Goal: Transaction & Acquisition: Book appointment/travel/reservation

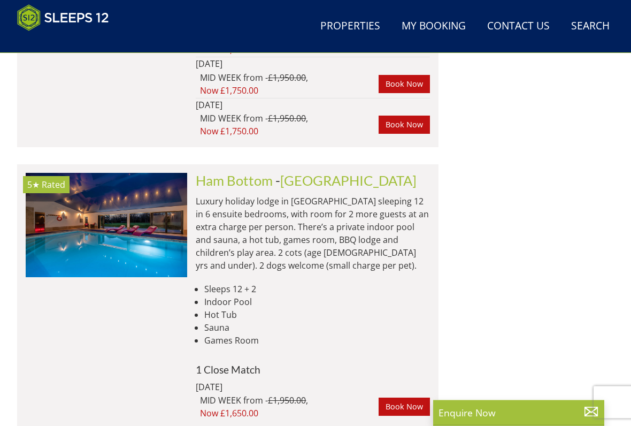
scroll to position [1707, 0]
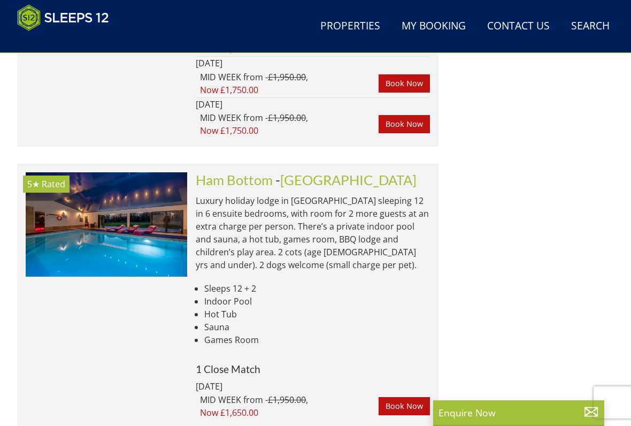
click at [149, 180] on img at bounding box center [106, 224] width 161 height 104
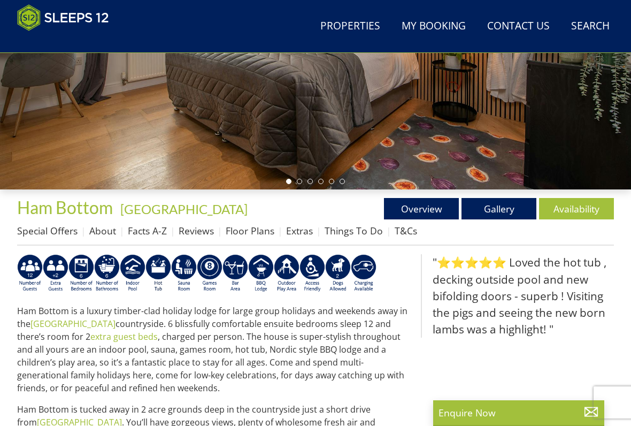
scroll to position [270, 0]
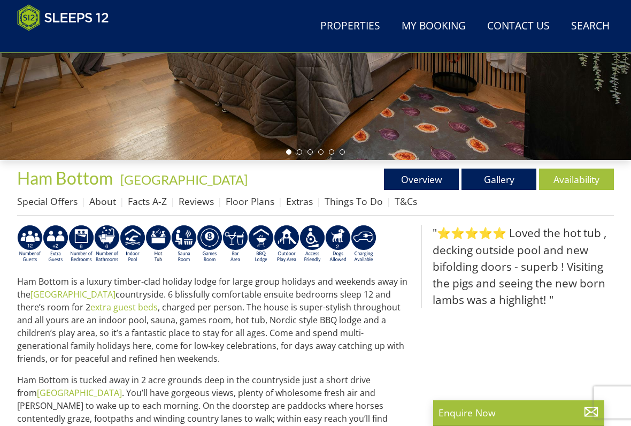
click at [577, 174] on link "Availability" at bounding box center [576, 178] width 75 height 21
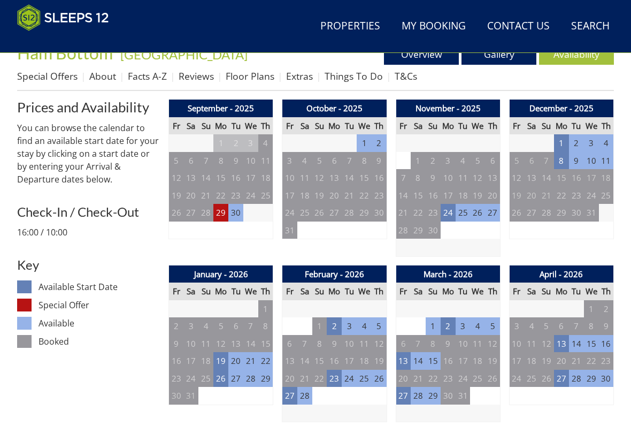
scroll to position [396, 0]
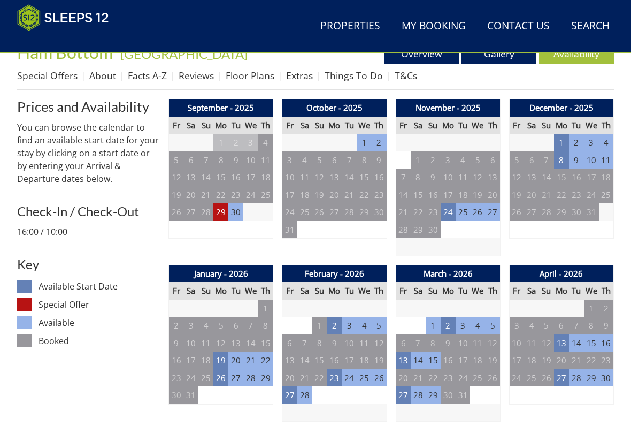
click at [222, 211] on td "29" at bounding box center [220, 212] width 15 height 18
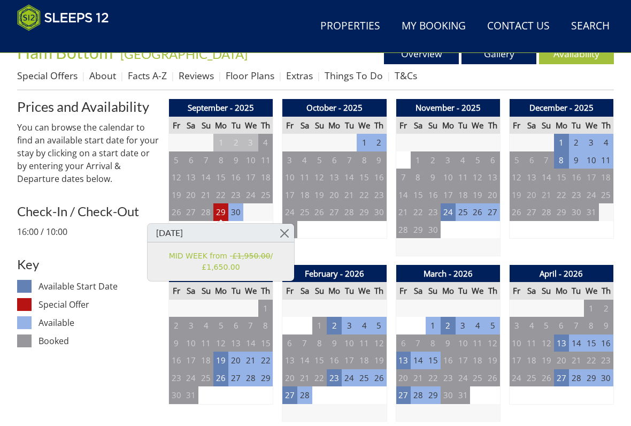
click at [449, 211] on td "24" at bounding box center [448, 212] width 15 height 18
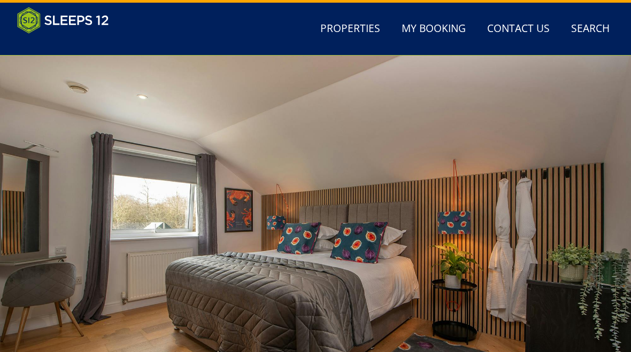
scroll to position [0, 0]
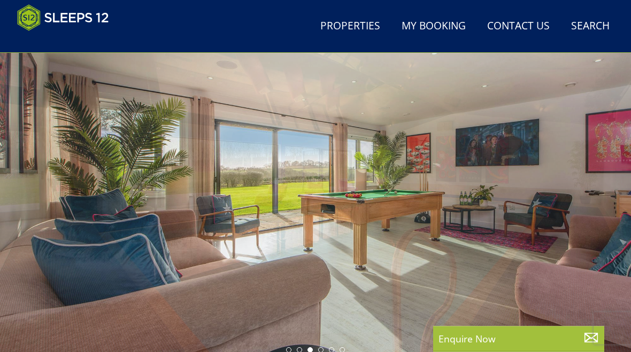
scroll to position [72, 0]
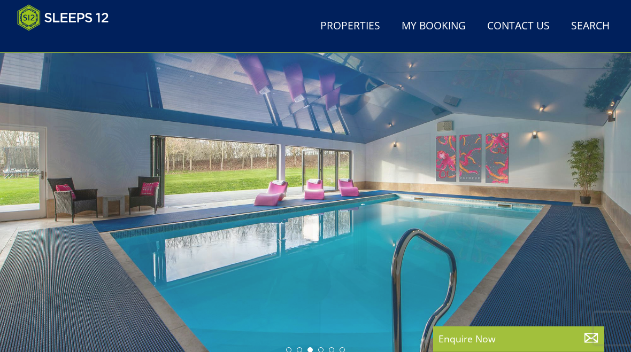
click at [454, 228] on div at bounding box center [315, 181] width 631 height 353
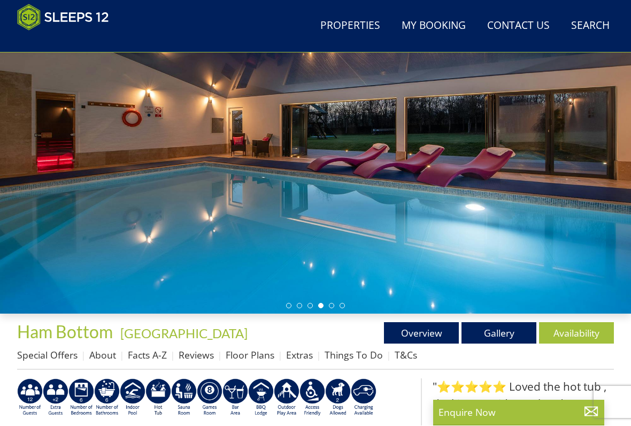
scroll to position [117, 0]
click at [496, 333] on link "Gallery" at bounding box center [498, 332] width 75 height 21
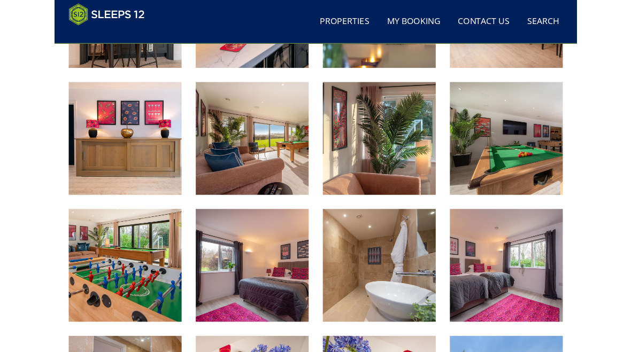
scroll to position [885, 0]
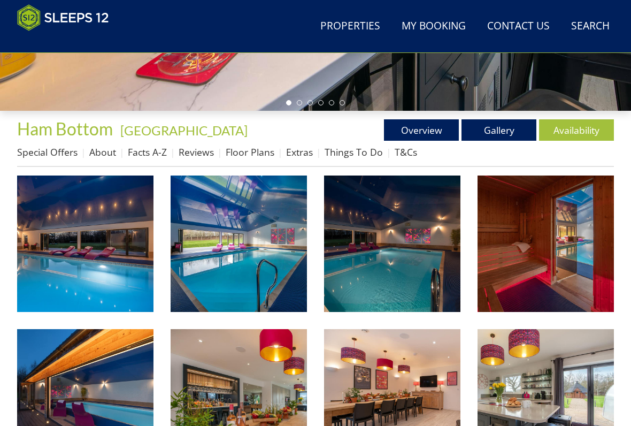
scroll to position [319, 0]
click at [574, 133] on link "Availability" at bounding box center [576, 129] width 75 height 21
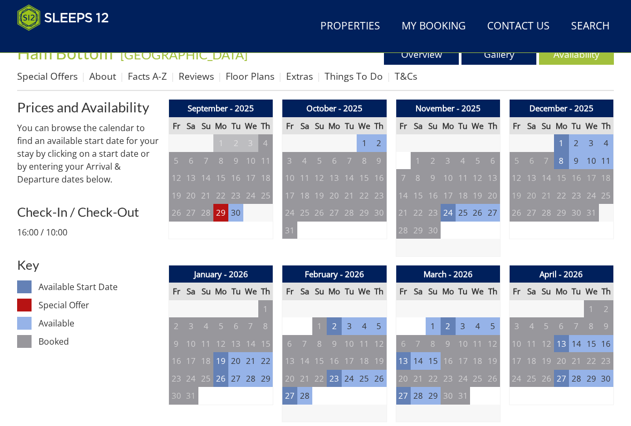
scroll to position [395, 0]
click at [222, 214] on td "29" at bounding box center [220, 213] width 15 height 18
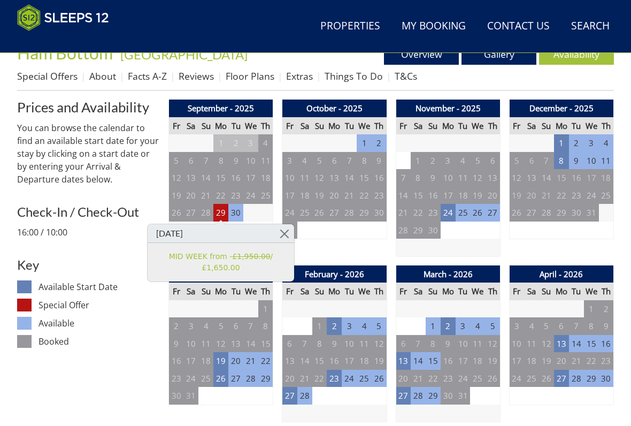
click at [291, 229] on link at bounding box center [284, 233] width 19 height 19
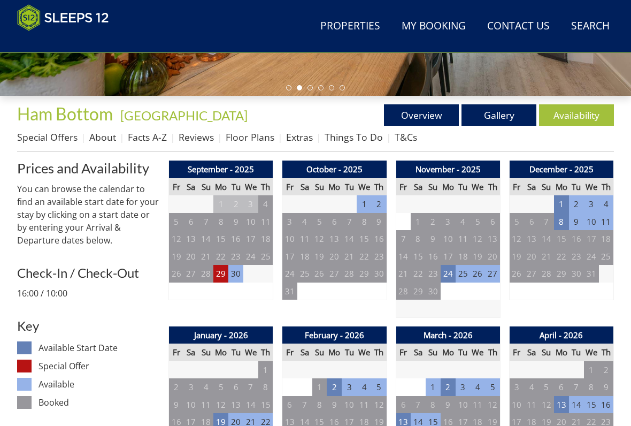
scroll to position [334, 0]
click at [221, 278] on td "29" at bounding box center [220, 274] width 15 height 18
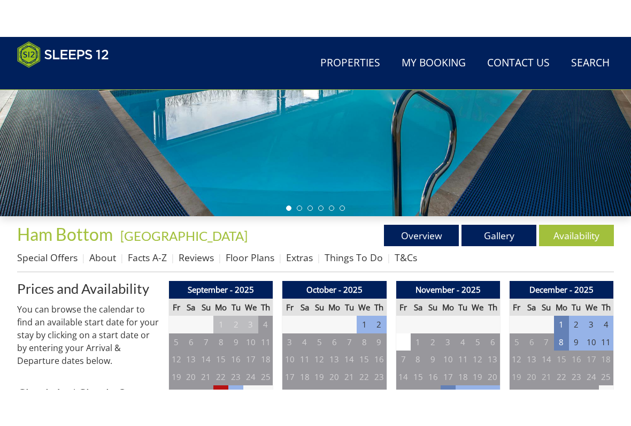
scroll to position [251, 0]
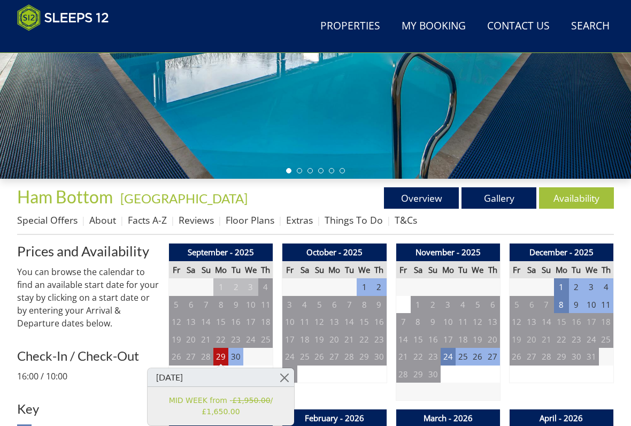
click at [417, 197] on link "Overview" at bounding box center [421, 197] width 75 height 21
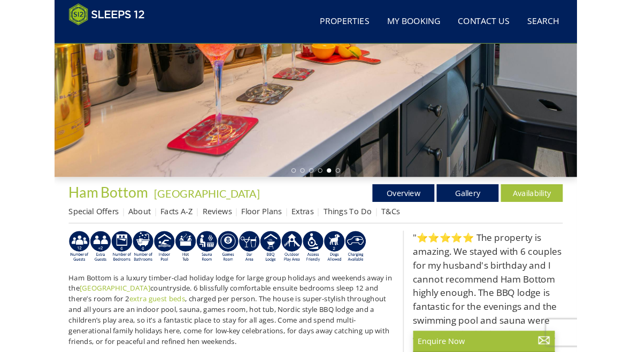
scroll to position [246, 0]
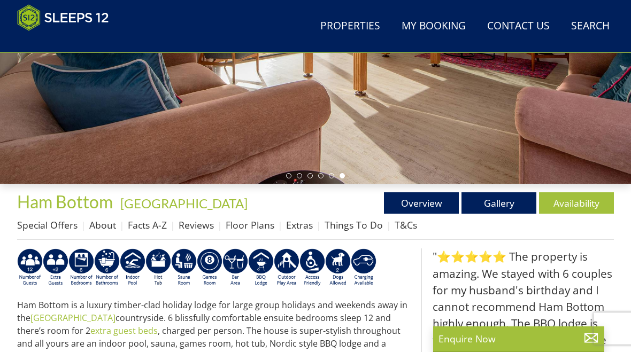
scroll to position [319, 0]
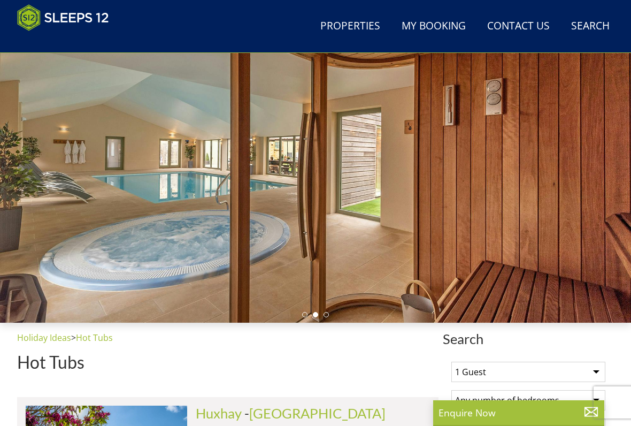
scroll to position [107, 0]
click at [402, 192] on div at bounding box center [315, 146] width 631 height 353
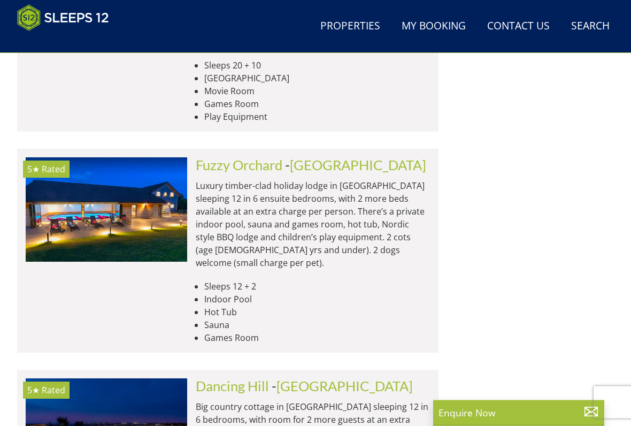
scroll to position [3368, 0]
click at [149, 352] on img at bounding box center [106, 430] width 161 height 104
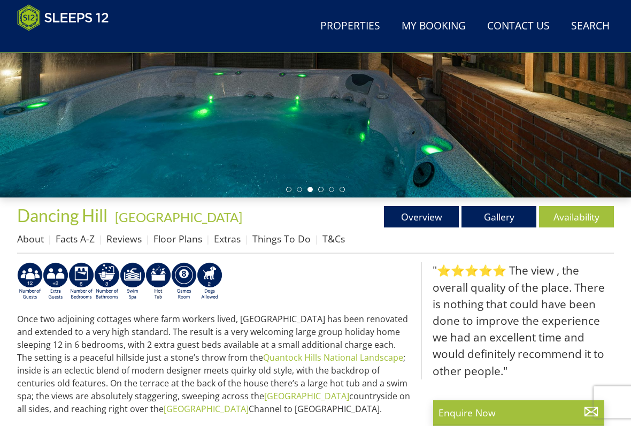
scroll to position [233, 0]
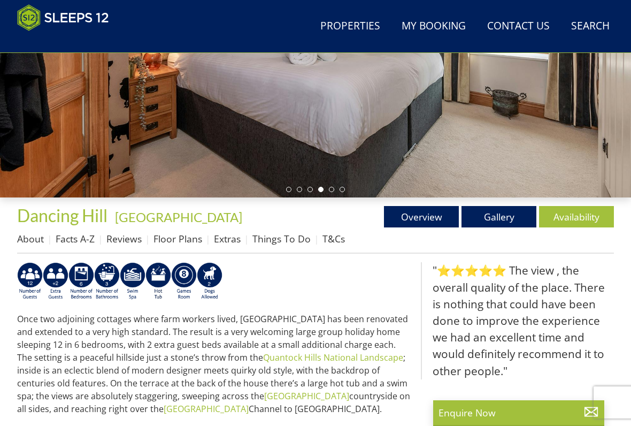
click at [496, 220] on link "Gallery" at bounding box center [498, 216] width 75 height 21
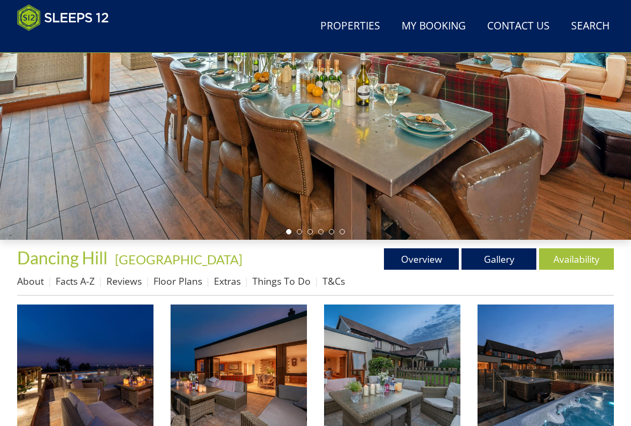
scroll to position [189, 0]
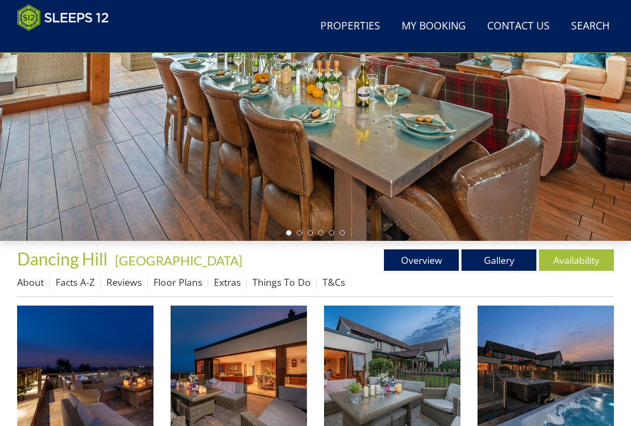
click at [91, 352] on img at bounding box center [85, 373] width 136 height 136
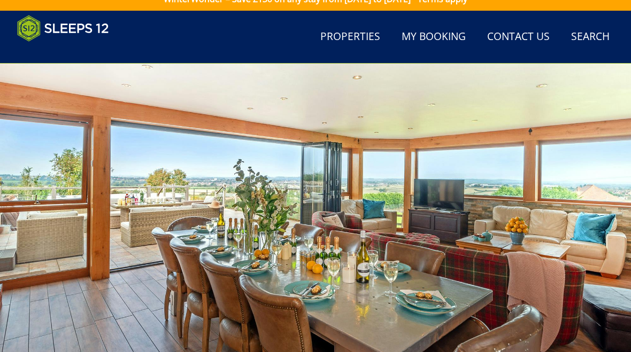
scroll to position [12, 0]
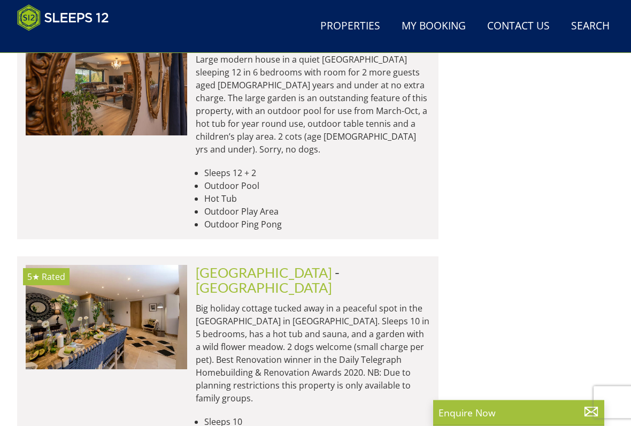
scroll to position [1835, 0]
click at [138, 265] on img at bounding box center [106, 317] width 161 height 104
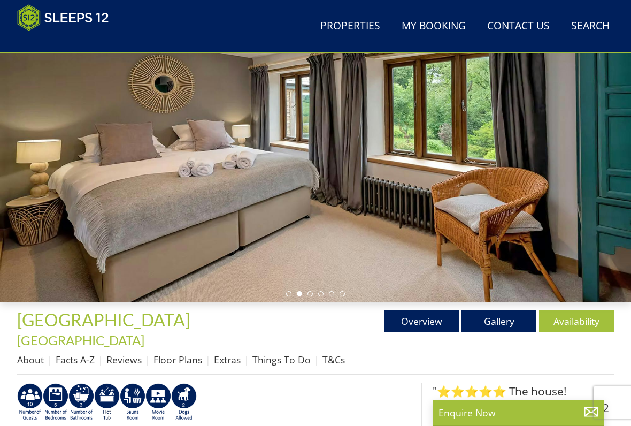
click at [574, 326] on link "Availability" at bounding box center [576, 320] width 75 height 21
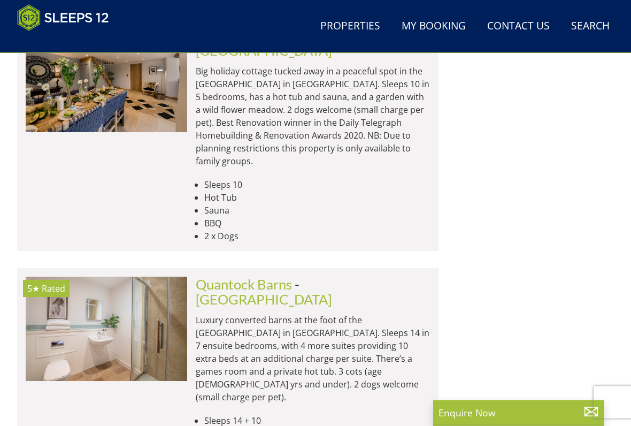
scroll to position [2071, 0]
click at [127, 276] on img at bounding box center [106, 328] width 161 height 104
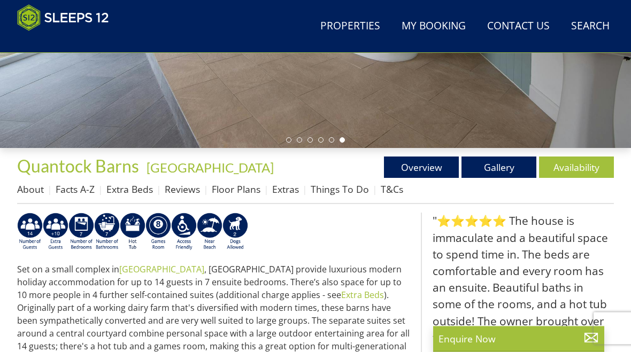
scroll to position [184, 0]
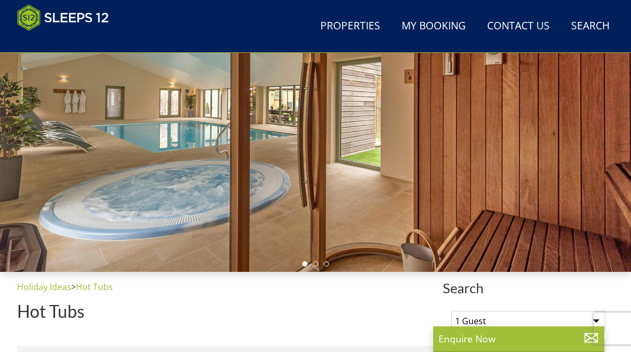
scroll to position [0, 2587]
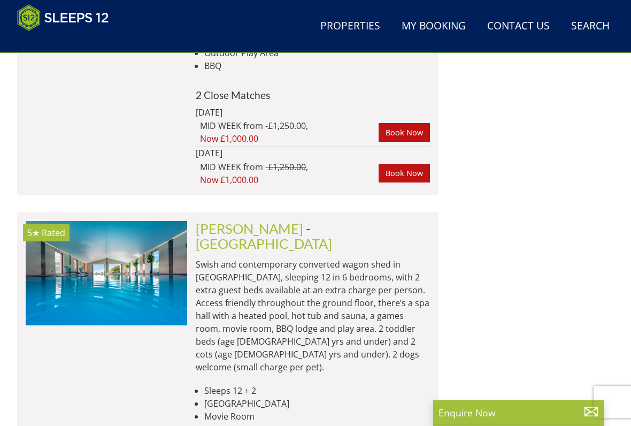
scroll to position [3246, 0]
click at [110, 221] on img at bounding box center [106, 273] width 161 height 104
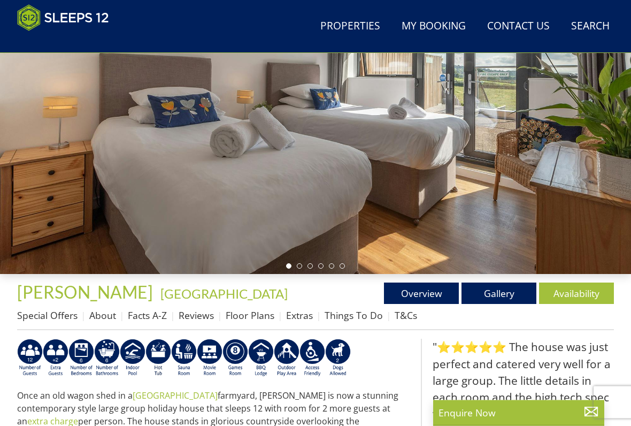
scroll to position [156, 0]
click at [503, 292] on link "Gallery" at bounding box center [498, 292] width 75 height 21
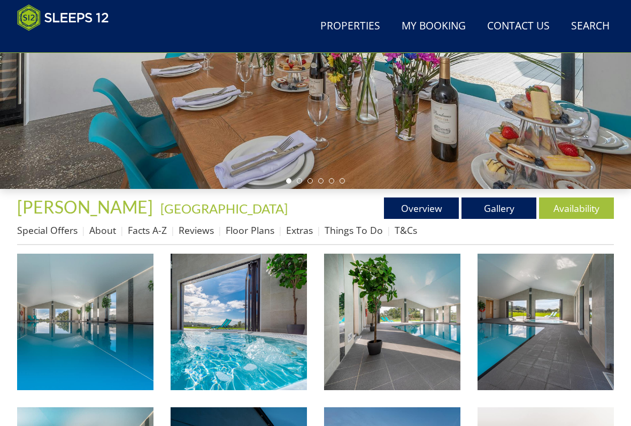
scroll to position [248, 0]
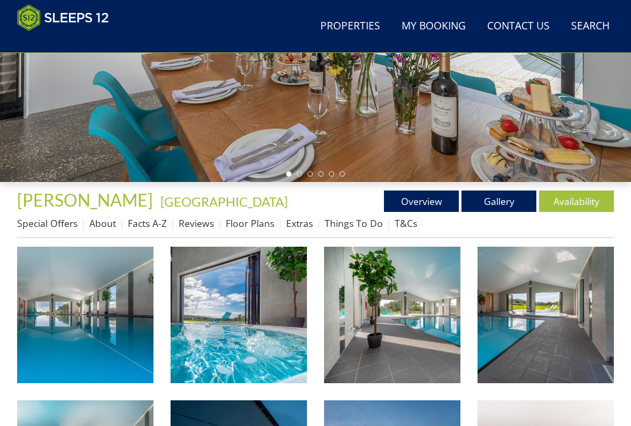
click at [116, 327] on img at bounding box center [85, 314] width 136 height 136
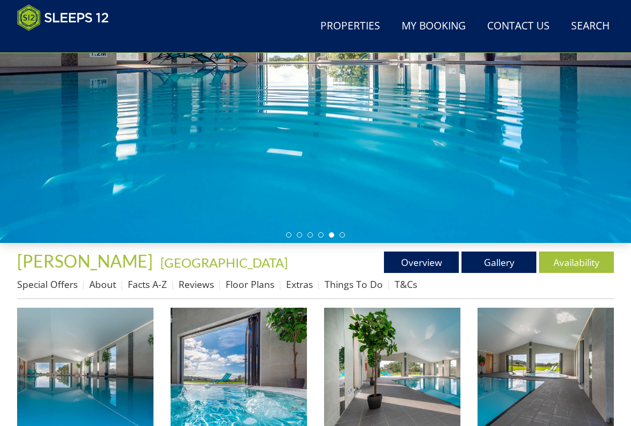
scroll to position [187, 0]
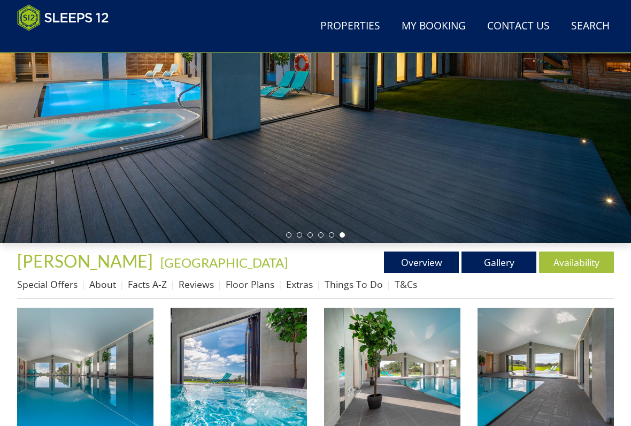
click at [64, 279] on link "Special Offers" at bounding box center [47, 284] width 60 height 13
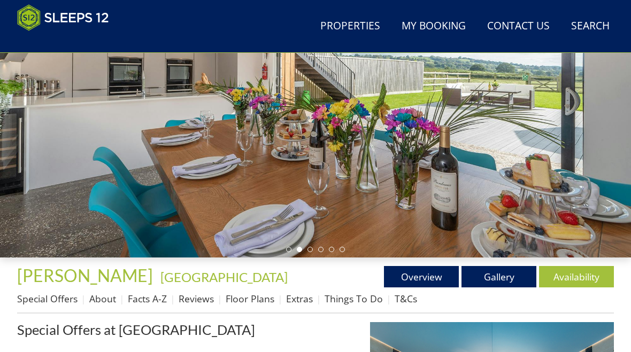
scroll to position [172, 0]
click at [420, 269] on link "Overview" at bounding box center [421, 276] width 75 height 21
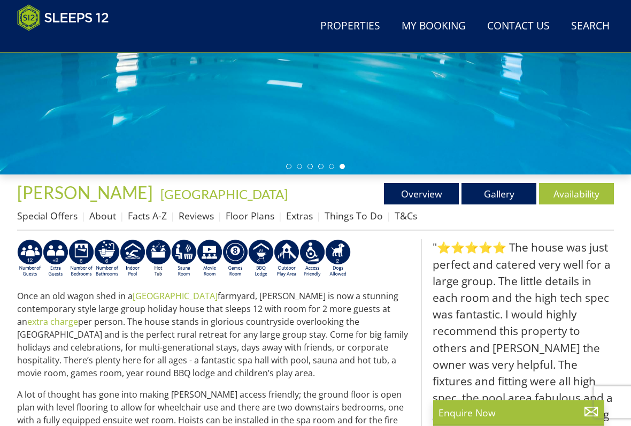
scroll to position [256, 0]
click at [571, 194] on link "Availability" at bounding box center [576, 193] width 75 height 21
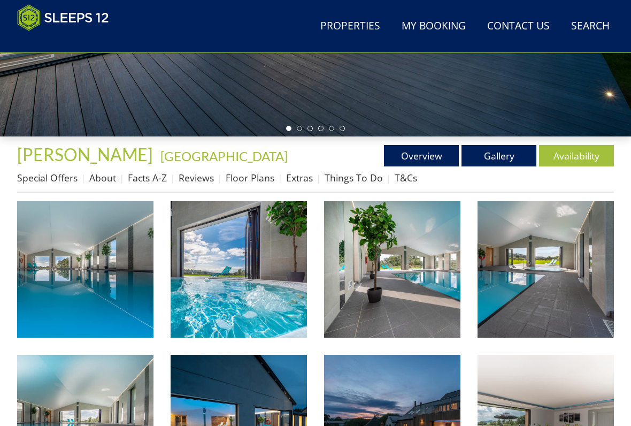
scroll to position [292, 0]
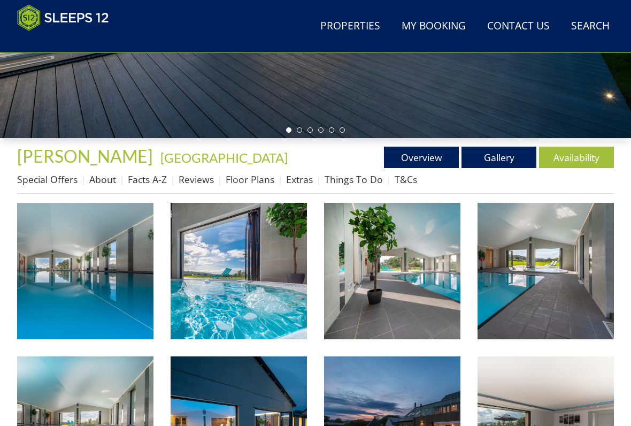
click at [572, 158] on link "Availability" at bounding box center [576, 157] width 75 height 21
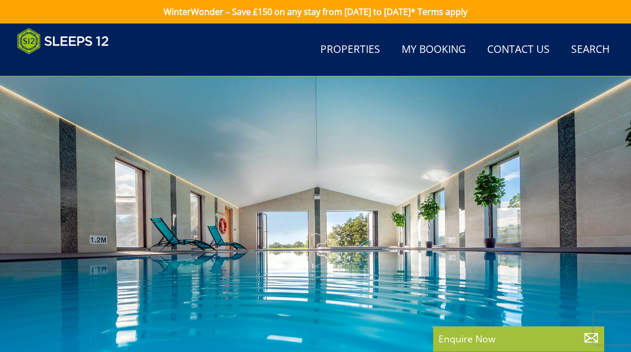
scroll to position [156, 0]
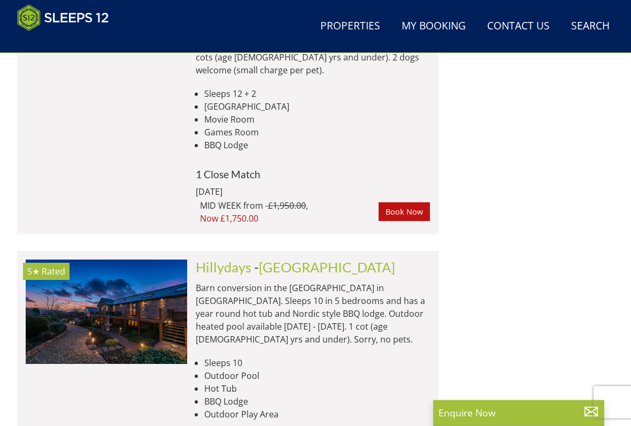
scroll to position [3542, 0]
click at [123, 259] on img at bounding box center [106, 311] width 161 height 104
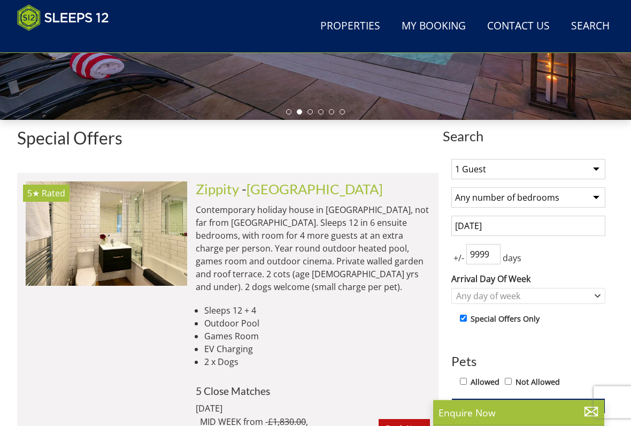
scroll to position [310, 0]
click at [144, 250] on img at bounding box center [106, 233] width 161 height 104
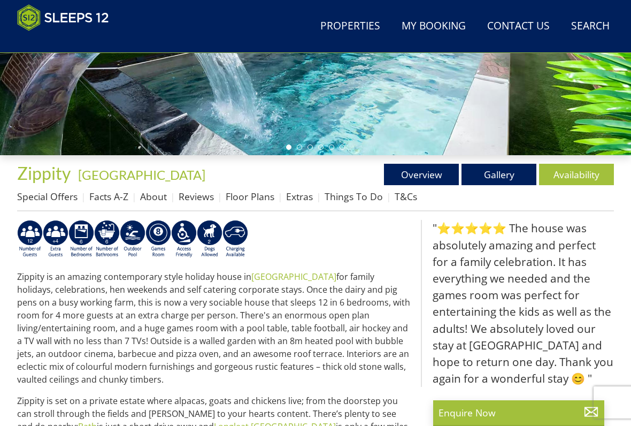
scroll to position [282, 0]
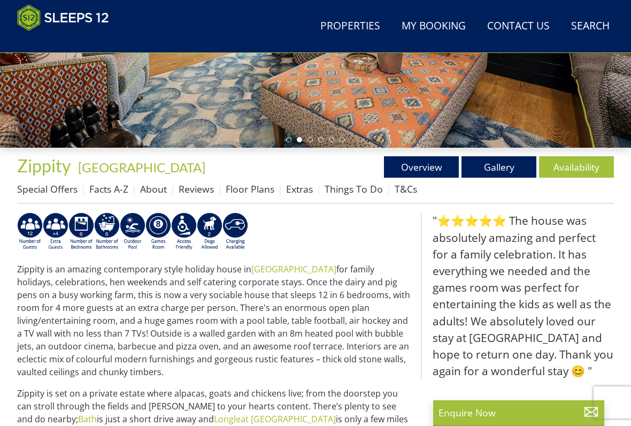
click at [575, 167] on link "Availability" at bounding box center [576, 166] width 75 height 21
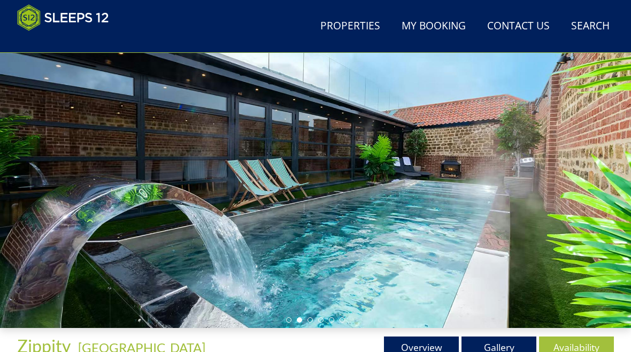
scroll to position [91, 0]
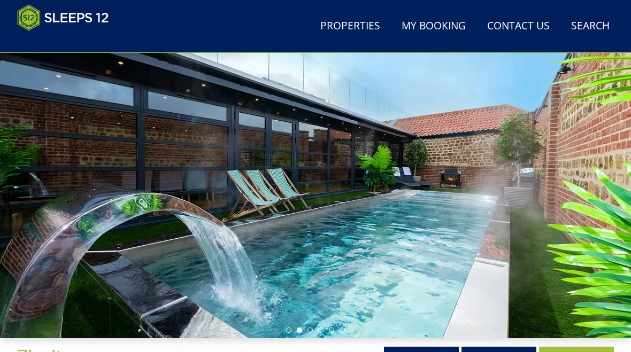
click at [421, 202] on div at bounding box center [315, 161] width 631 height 353
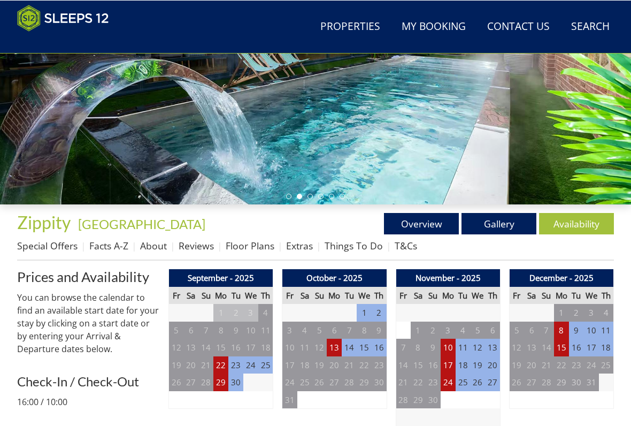
scroll to position [226, 0]
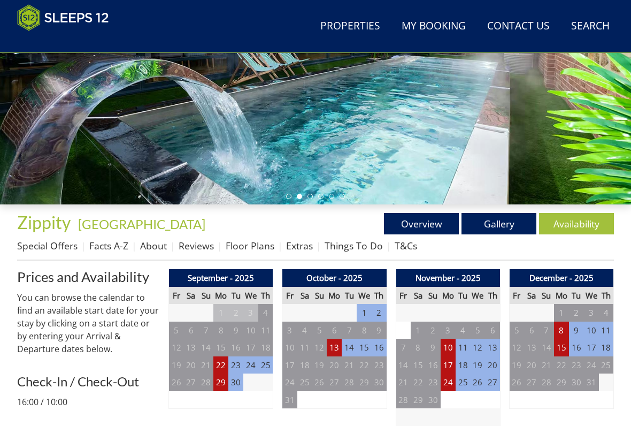
click at [569, 229] on link "Availability" at bounding box center [576, 223] width 75 height 21
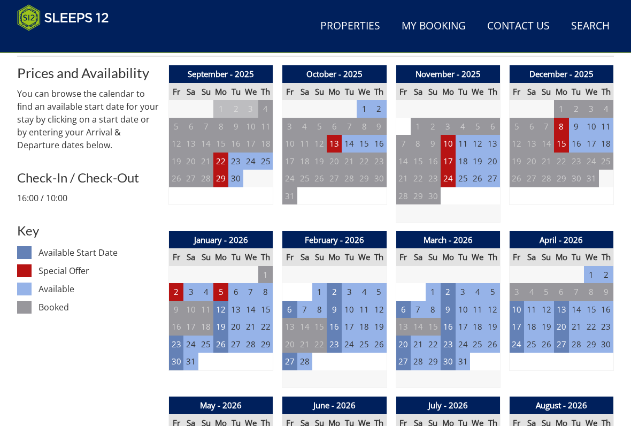
scroll to position [429, 0]
click at [336, 320] on td "16" at bounding box center [334, 327] width 15 height 18
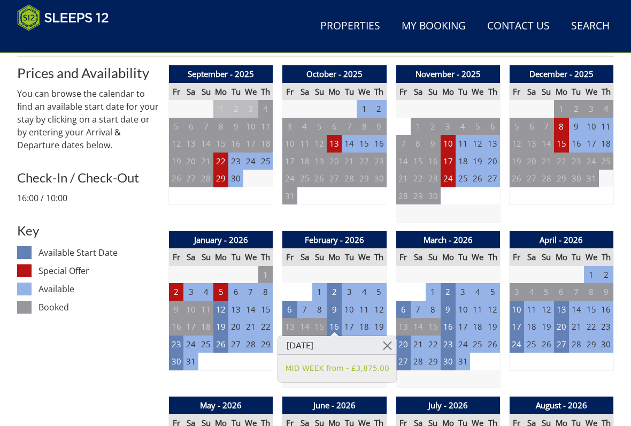
click at [385, 342] on link at bounding box center [387, 345] width 19 height 19
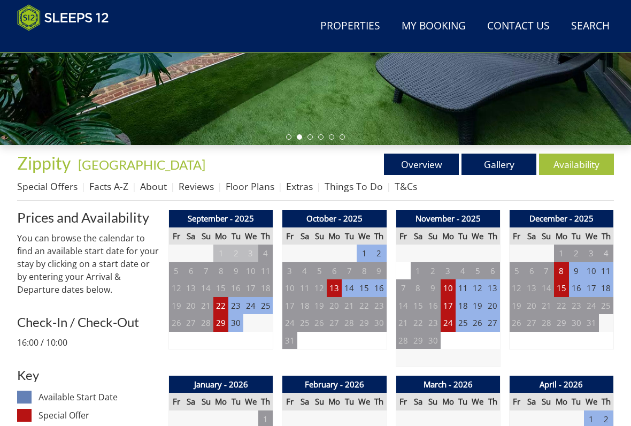
scroll to position [285, 0]
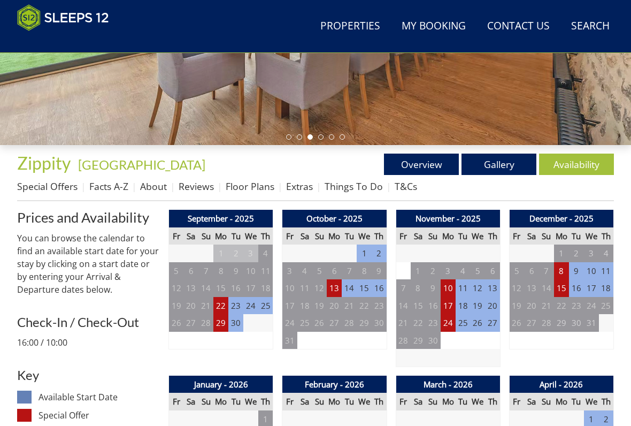
click at [448, 282] on td "10" at bounding box center [448, 288] width 15 height 18
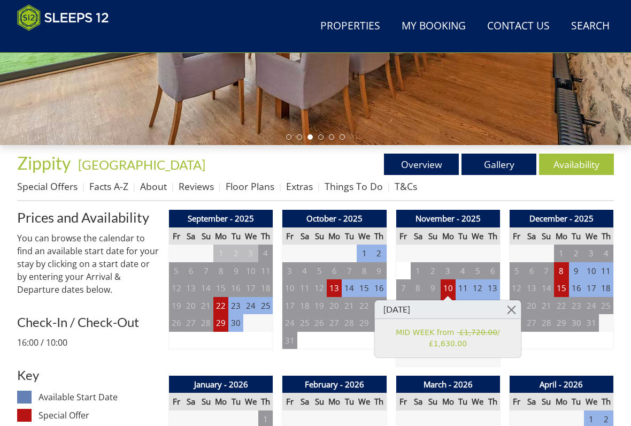
click at [510, 306] on link at bounding box center [511, 309] width 19 height 19
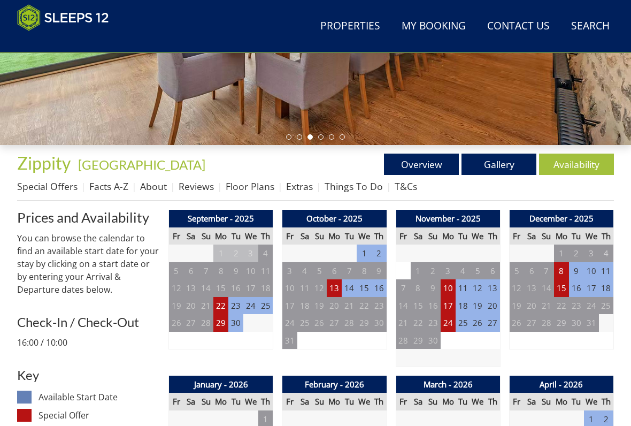
click at [444, 302] on td "17" at bounding box center [448, 306] width 15 height 18
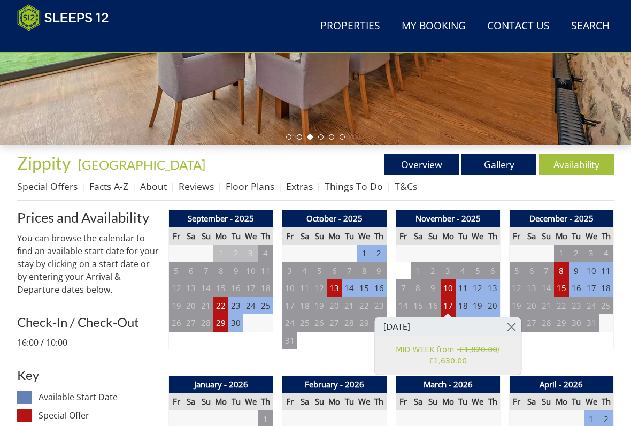
click at [515, 329] on link at bounding box center [511, 326] width 19 height 19
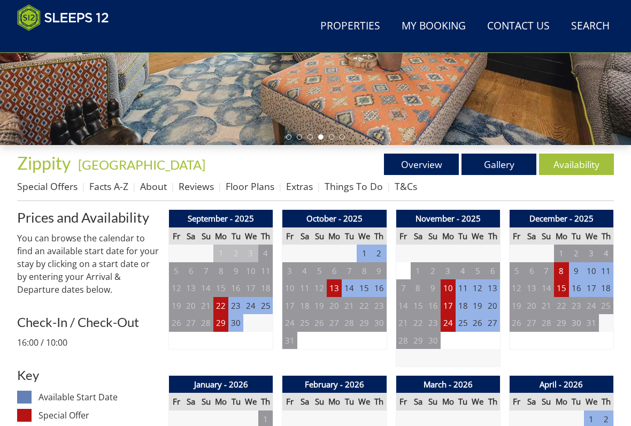
click at [340, 286] on td "13" at bounding box center [334, 288] width 15 height 18
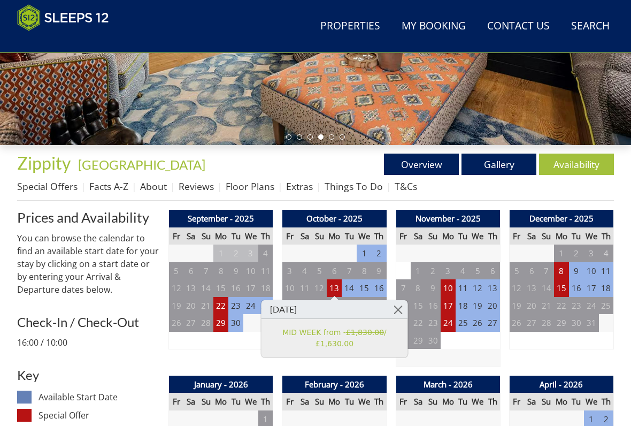
click at [405, 302] on link at bounding box center [398, 309] width 19 height 19
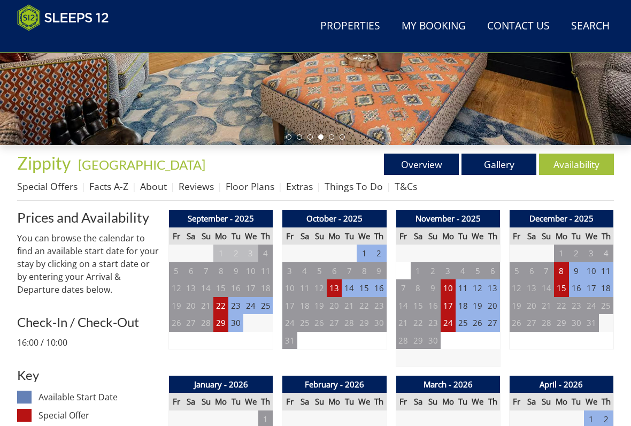
click at [224, 326] on td "29" at bounding box center [220, 323] width 15 height 18
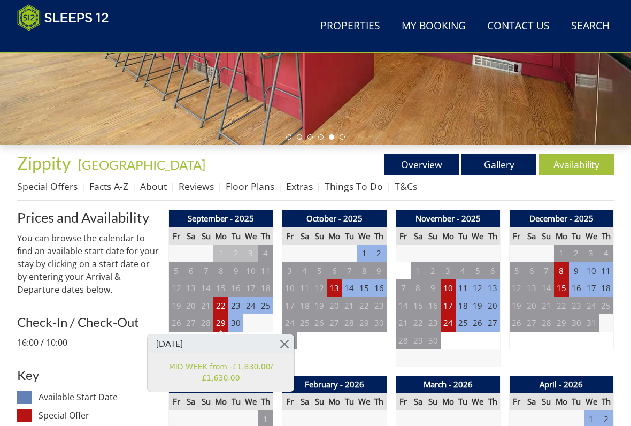
click at [289, 341] on link at bounding box center [284, 343] width 19 height 19
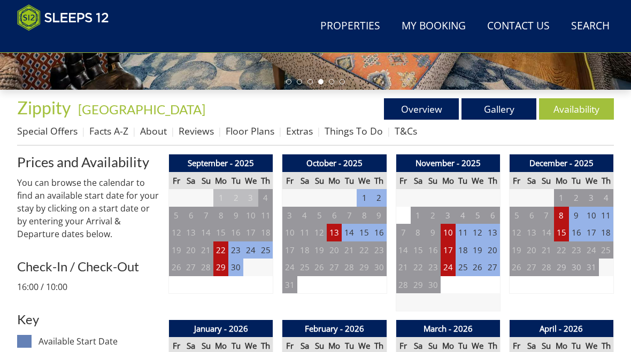
scroll to position [314, 0]
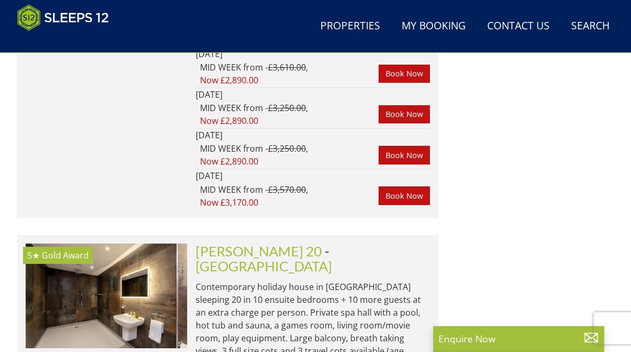
scroll to position [2387, 0]
click at [159, 244] on img at bounding box center [106, 296] width 161 height 104
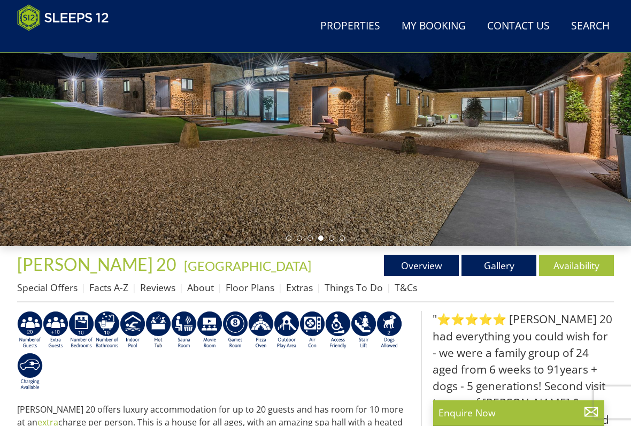
scroll to position [195, 0]
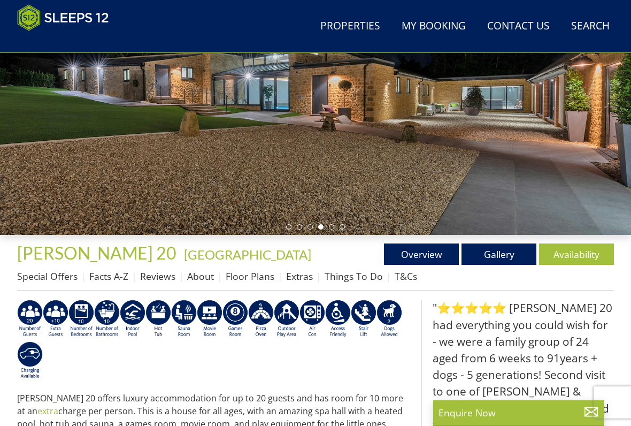
click at [501, 248] on link "Gallery" at bounding box center [498, 253] width 75 height 21
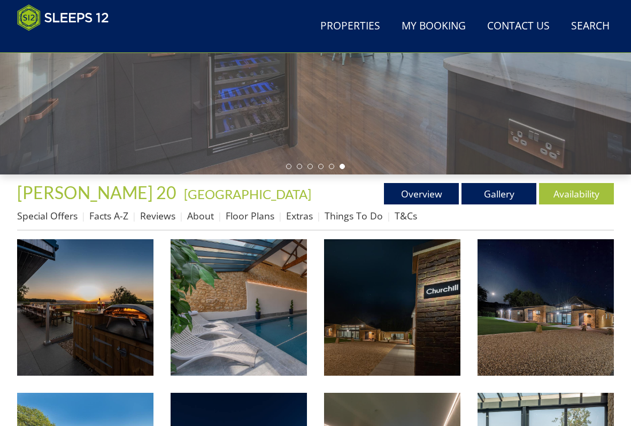
scroll to position [303, 0]
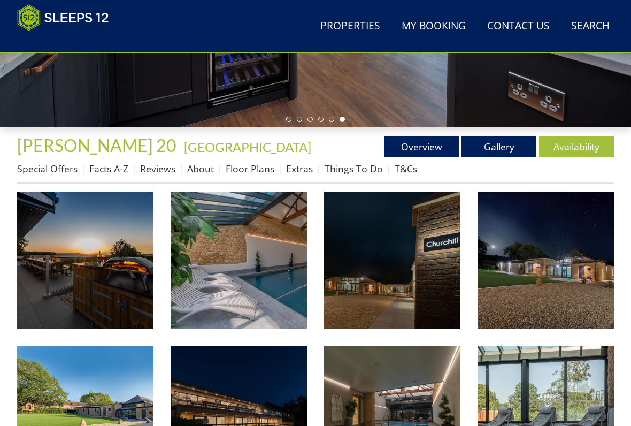
click at [109, 280] on img at bounding box center [85, 260] width 136 height 136
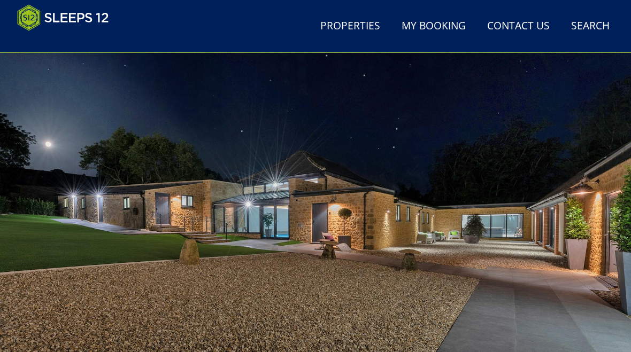
scroll to position [0, 0]
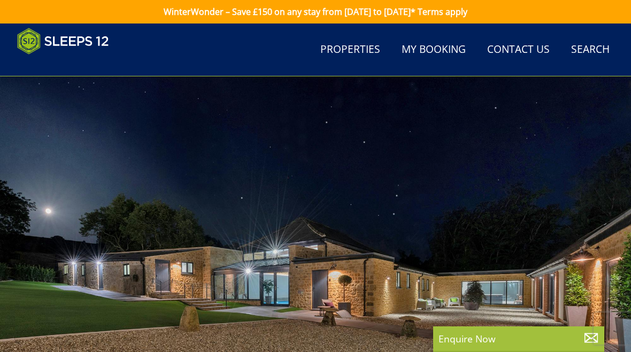
scroll to position [195, 0]
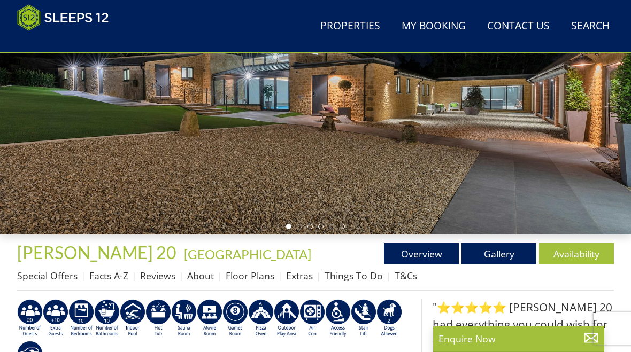
click at [598, 234] on div at bounding box center [315, 57] width 631 height 353
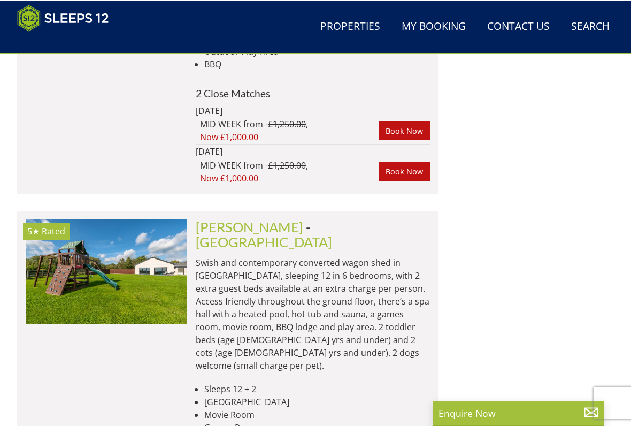
scroll to position [3247, 0]
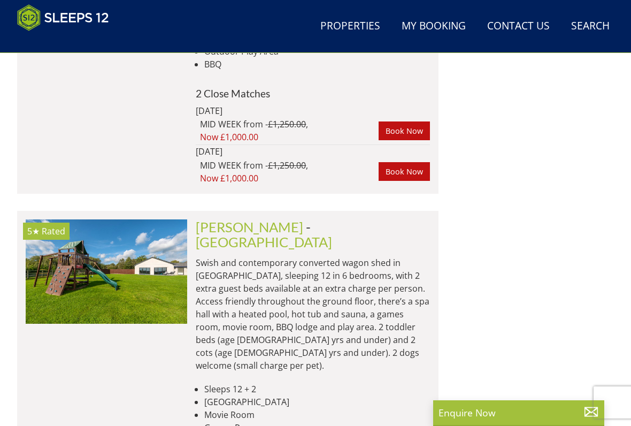
click at [126, 219] on img at bounding box center [106, 271] width 161 height 104
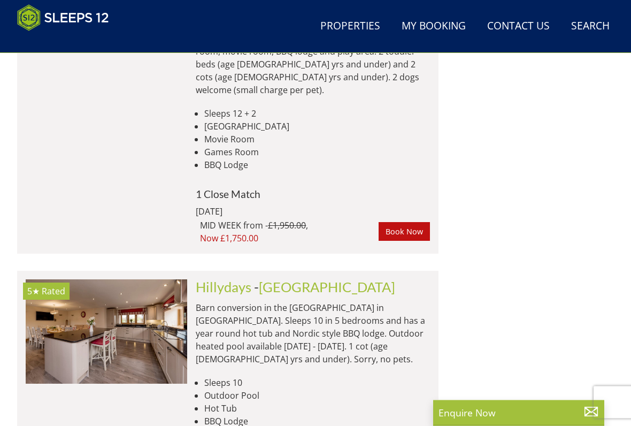
scroll to position [3523, 0]
click at [119, 279] on img at bounding box center [106, 331] width 161 height 104
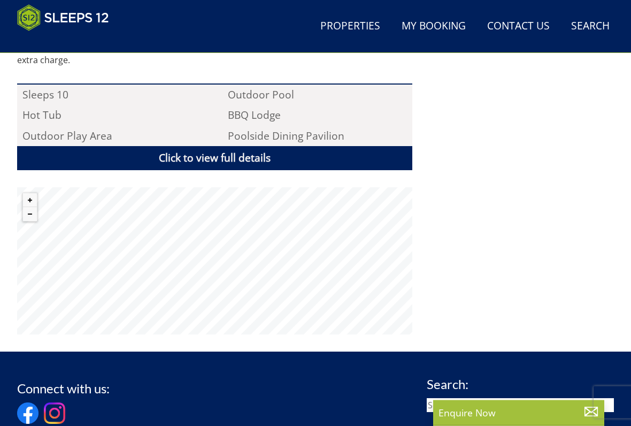
scroll to position [727, 0]
click at [236, 158] on link "Click to view full details" at bounding box center [214, 158] width 395 height 24
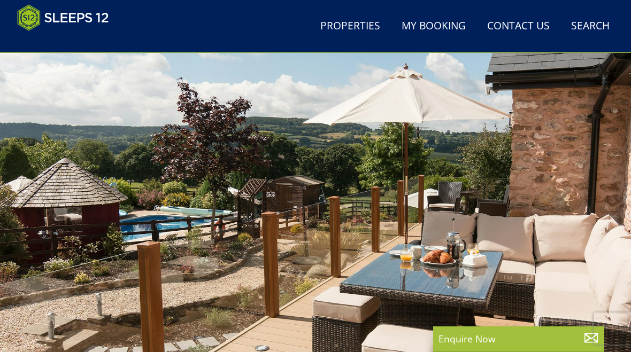
scroll to position [0, 0]
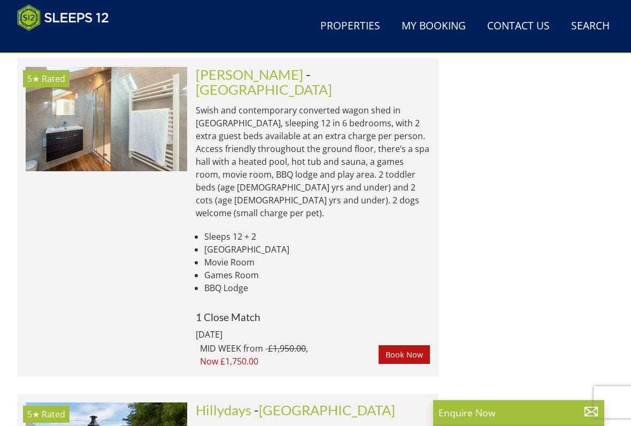
scroll to position [3400, 0]
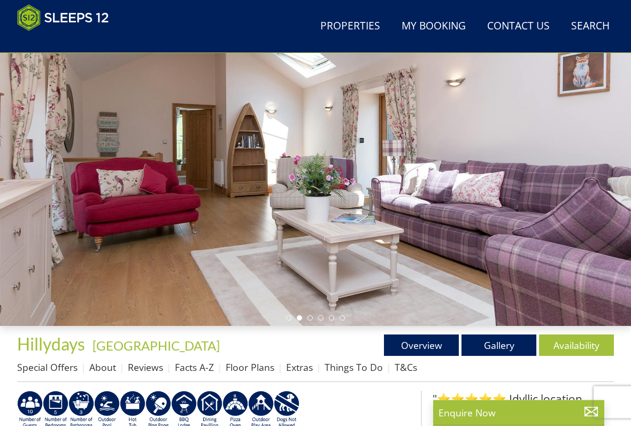
scroll to position [104, 0]
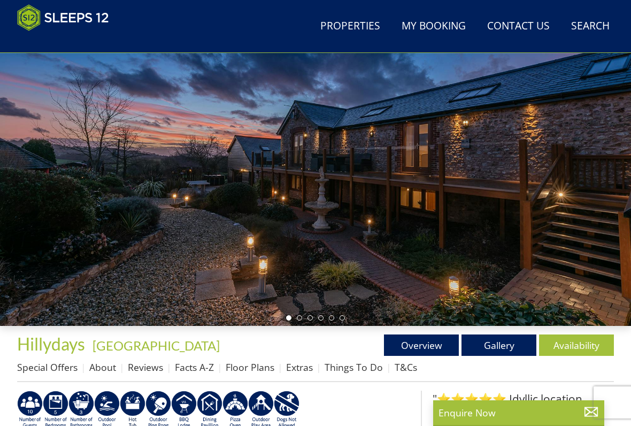
click at [500, 346] on link "Gallery" at bounding box center [498, 344] width 75 height 21
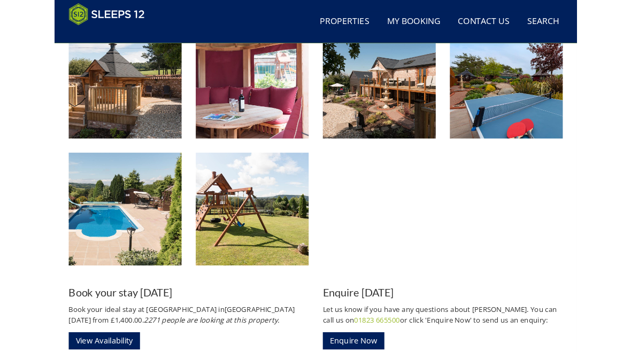
scroll to position [1076, 0]
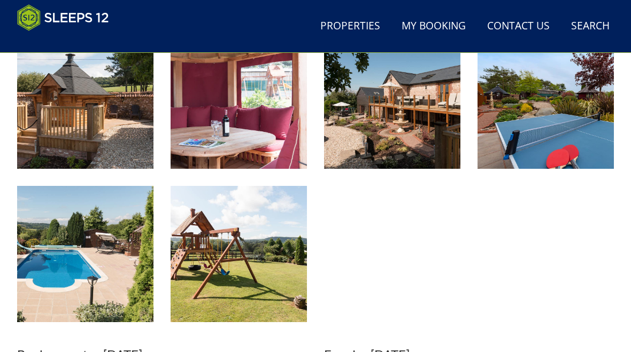
click at [256, 276] on img at bounding box center [239, 254] width 136 height 136
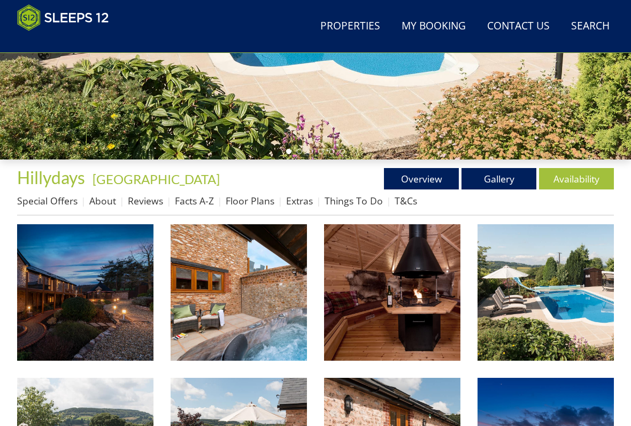
scroll to position [271, 0]
click at [421, 186] on link "Overview" at bounding box center [421, 178] width 75 height 21
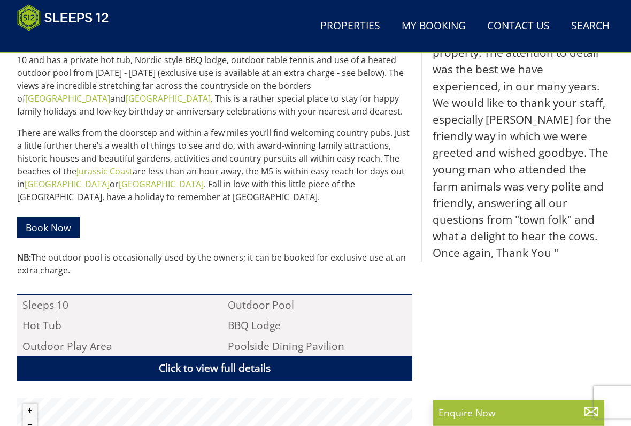
scroll to position [518, 0]
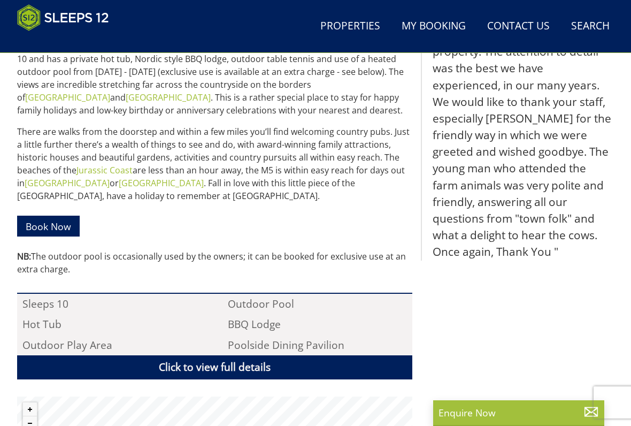
click at [69, 227] on link "Book Now" at bounding box center [48, 225] width 63 height 21
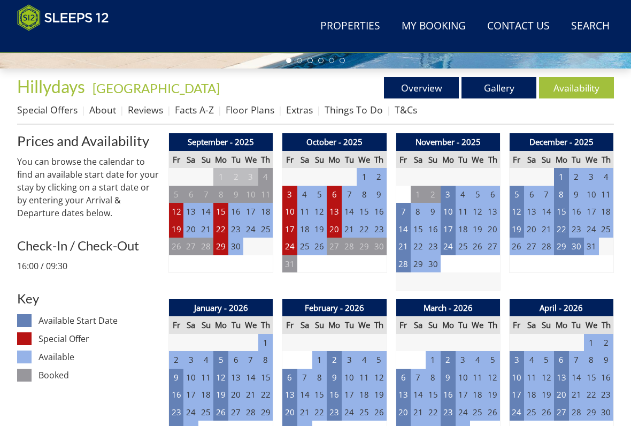
scroll to position [359, 0]
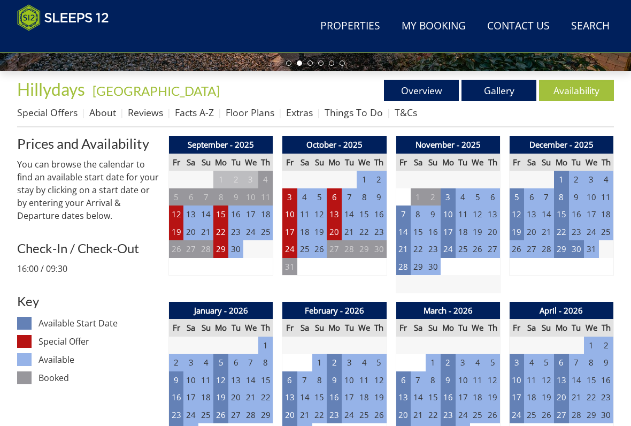
click at [336, 230] on td "20" at bounding box center [334, 232] width 15 height 18
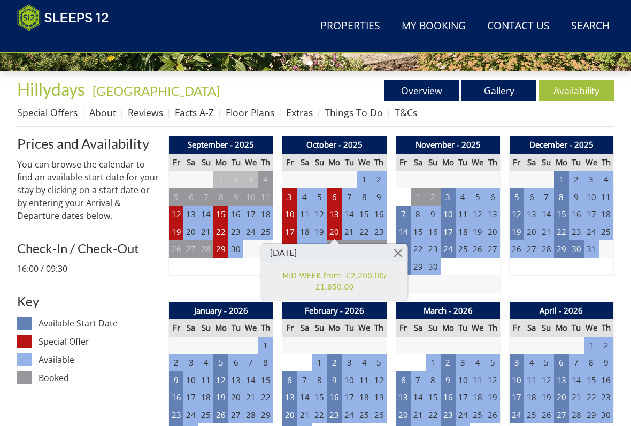
click at [397, 248] on link at bounding box center [398, 252] width 19 height 19
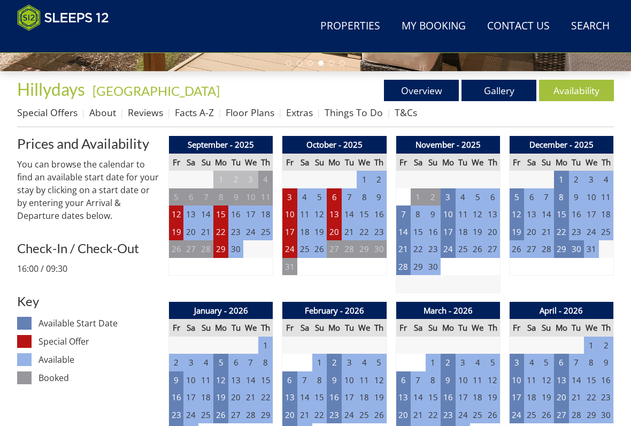
click at [290, 245] on td "24" at bounding box center [289, 249] width 15 height 18
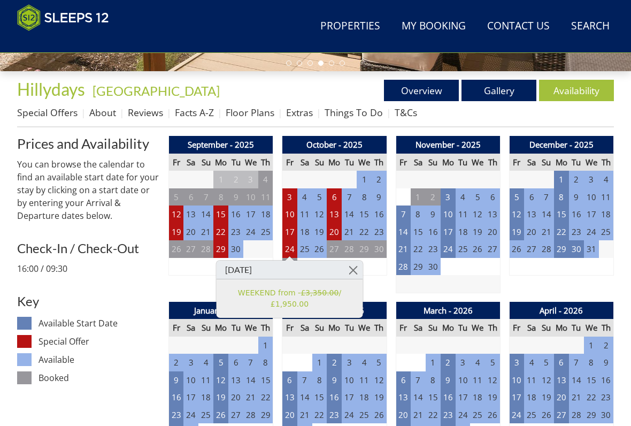
click at [352, 271] on link at bounding box center [353, 269] width 19 height 19
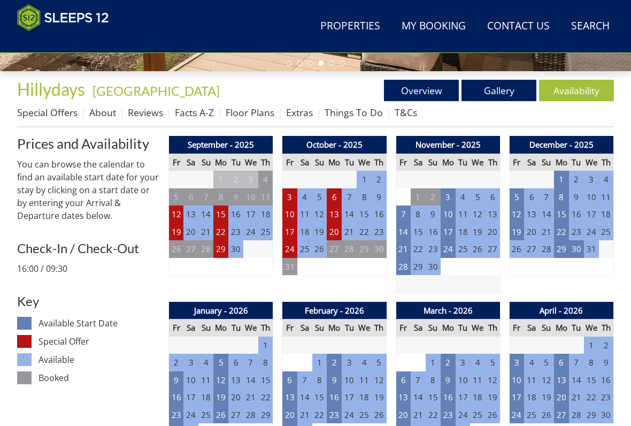
click at [335, 228] on td "20" at bounding box center [334, 232] width 15 height 18
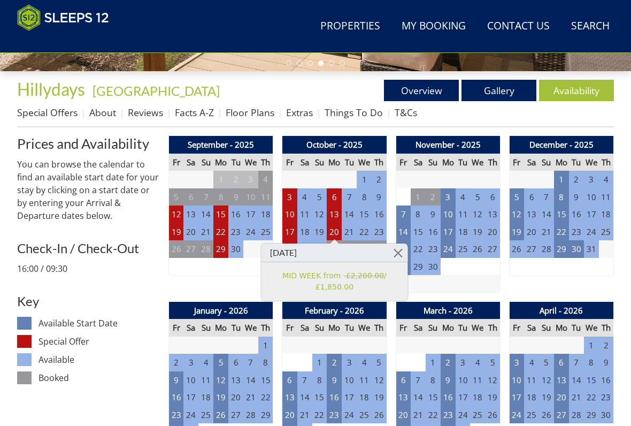
click at [398, 245] on link at bounding box center [398, 252] width 19 height 19
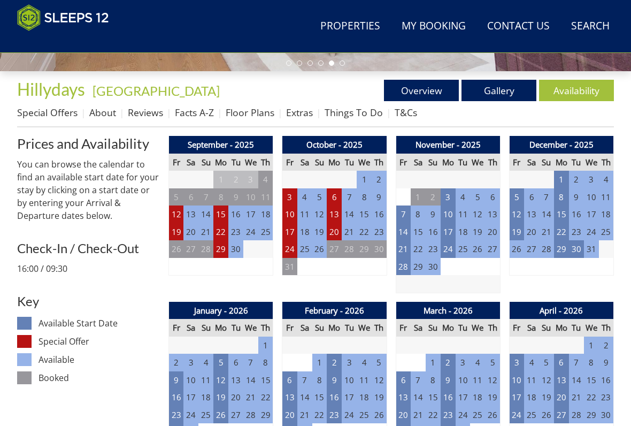
click at [341, 229] on td "20" at bounding box center [334, 232] width 15 height 18
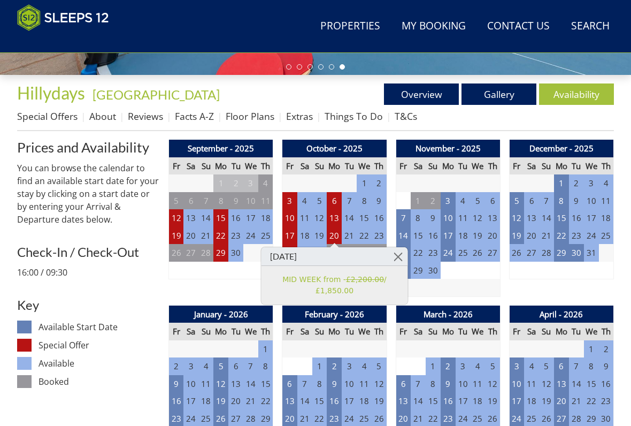
scroll to position [355, 0]
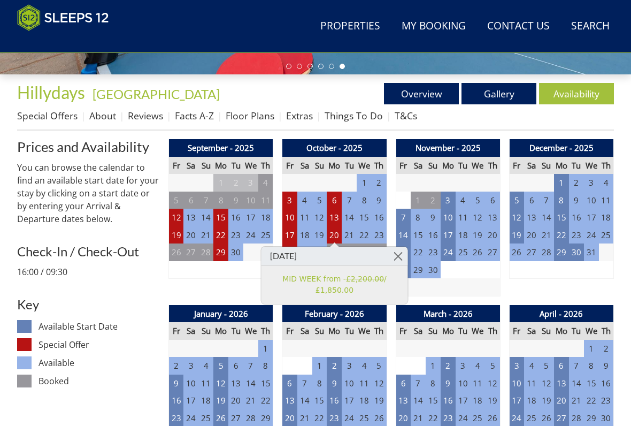
click at [403, 252] on link at bounding box center [398, 256] width 19 height 19
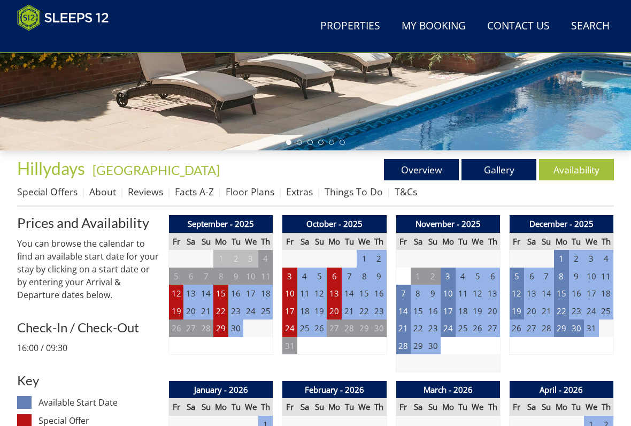
scroll to position [280, 0]
click at [590, 168] on link "Availability" at bounding box center [576, 169] width 75 height 21
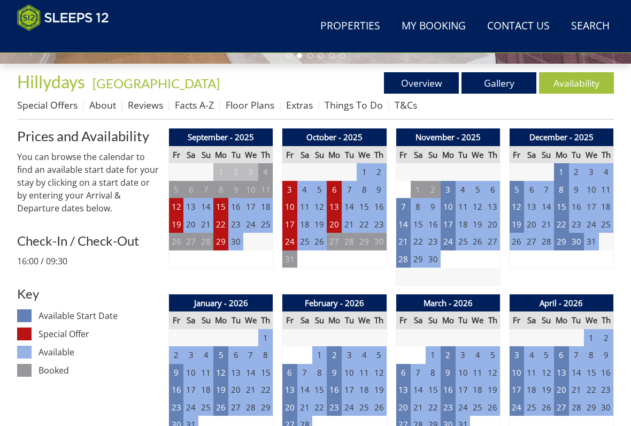
scroll to position [366, 0]
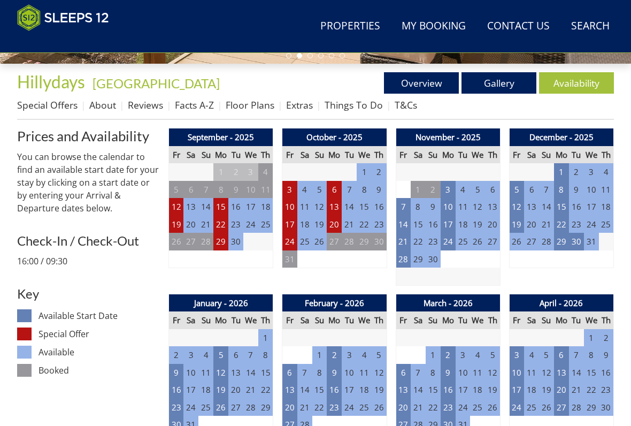
click at [341, 220] on td "20" at bounding box center [334, 224] width 15 height 18
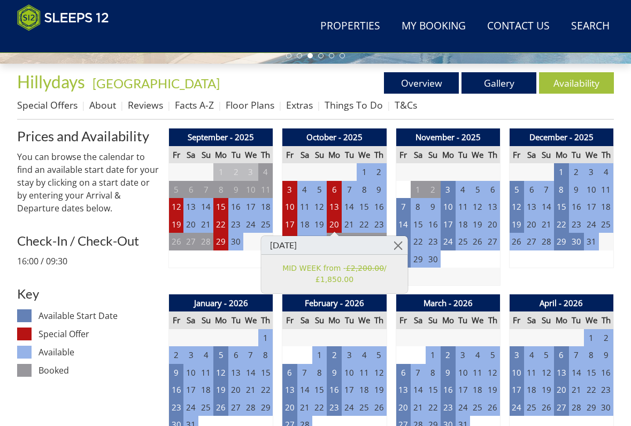
click at [397, 242] on link at bounding box center [398, 245] width 19 height 19
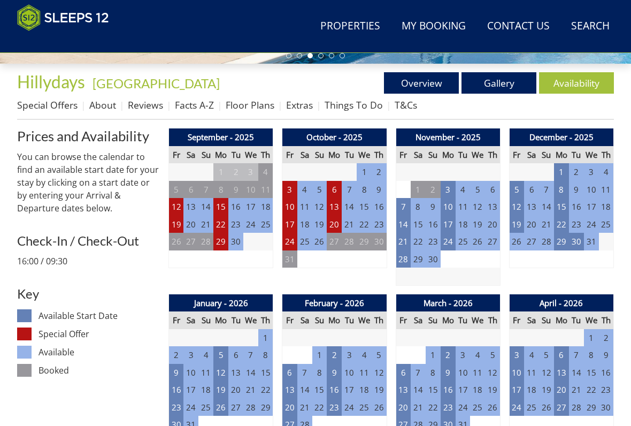
click at [287, 237] on td "24" at bounding box center [289, 242] width 15 height 18
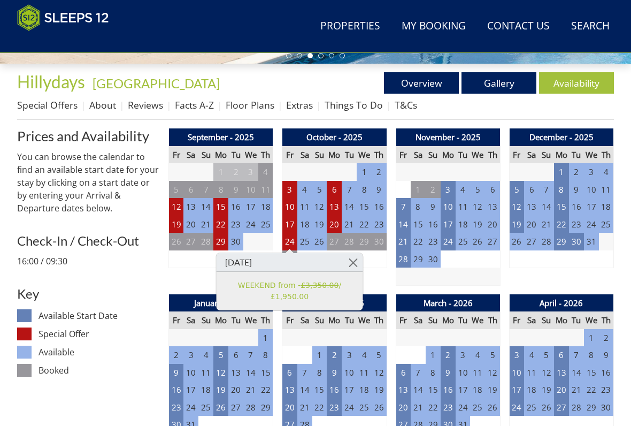
click at [352, 257] on link at bounding box center [353, 262] width 19 height 19
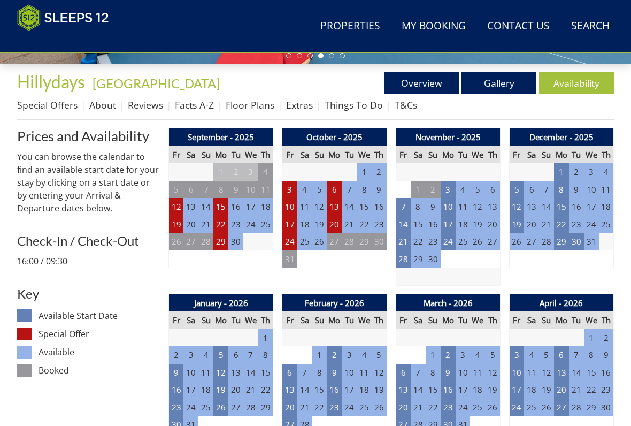
click at [288, 218] on td "17" at bounding box center [289, 224] width 15 height 18
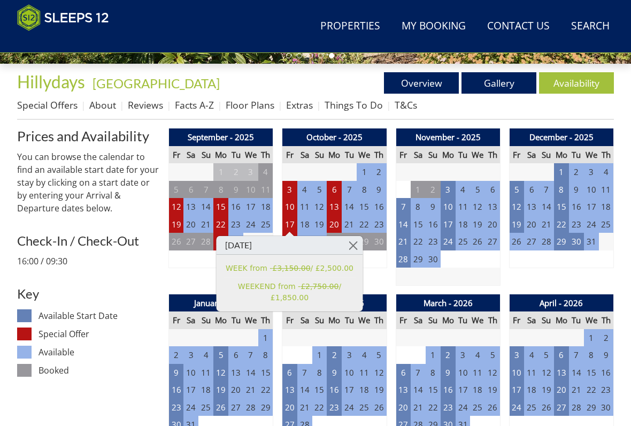
click at [347, 243] on link at bounding box center [353, 245] width 19 height 19
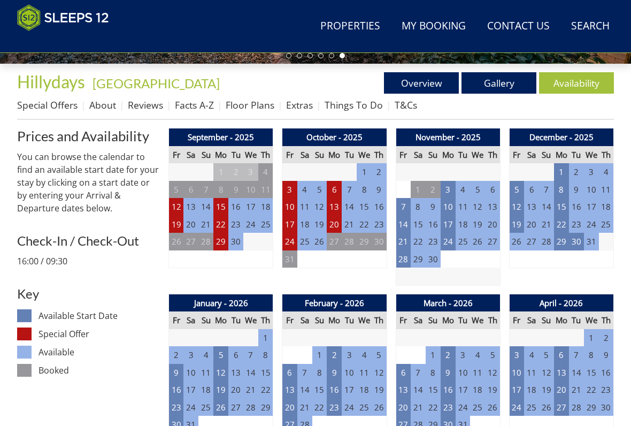
click at [288, 181] on td "3" at bounding box center [289, 190] width 15 height 18
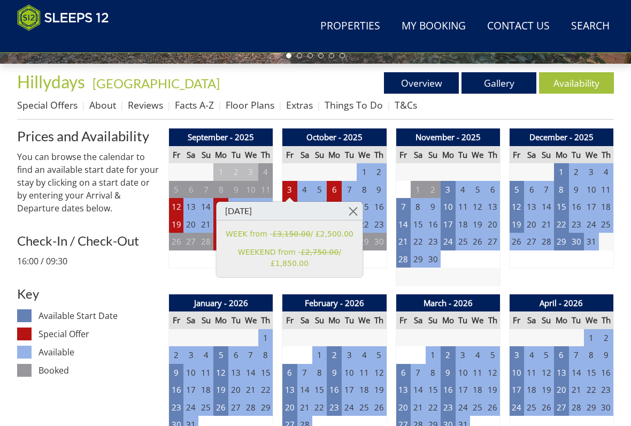
click at [352, 207] on link at bounding box center [353, 211] width 19 height 19
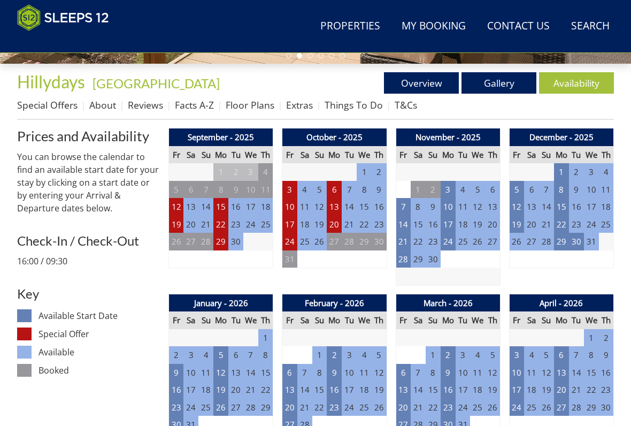
click at [180, 223] on td "19" at bounding box center [176, 224] width 15 height 18
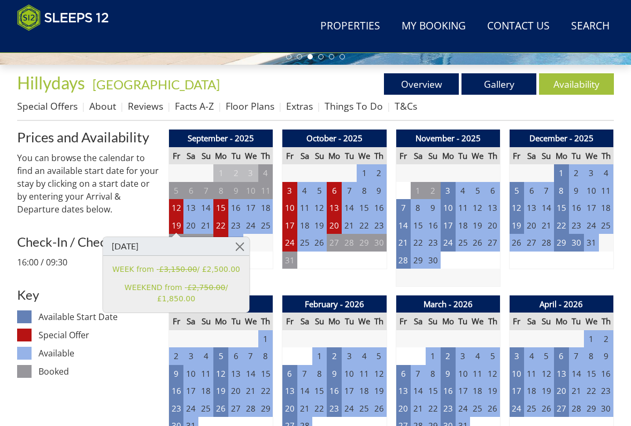
scroll to position [365, 0]
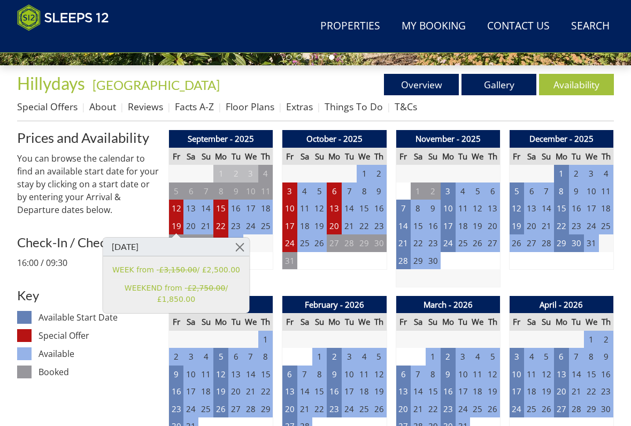
click at [240, 247] on link at bounding box center [239, 246] width 19 height 19
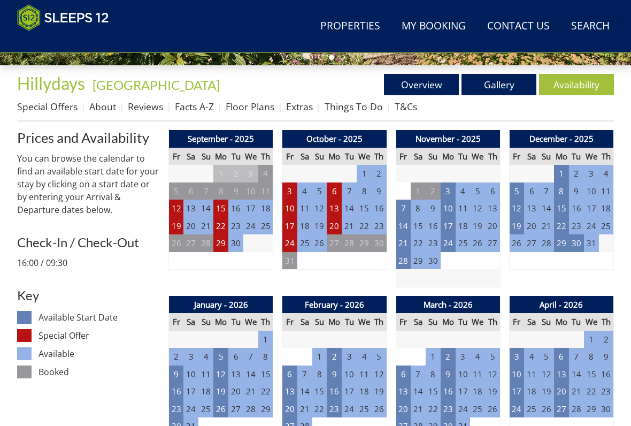
click at [183, 228] on td "19" at bounding box center [176, 226] width 15 height 18
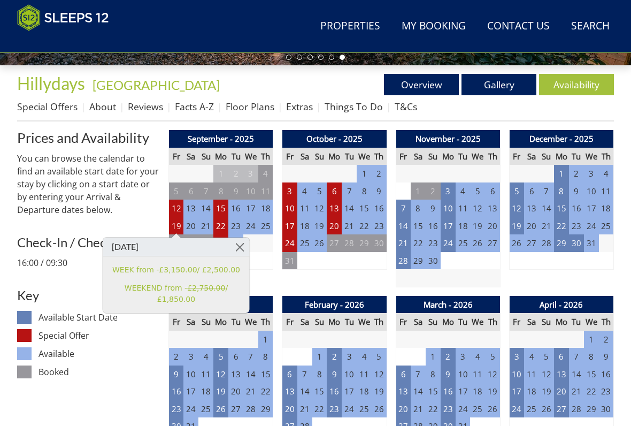
click at [241, 244] on link at bounding box center [239, 246] width 19 height 19
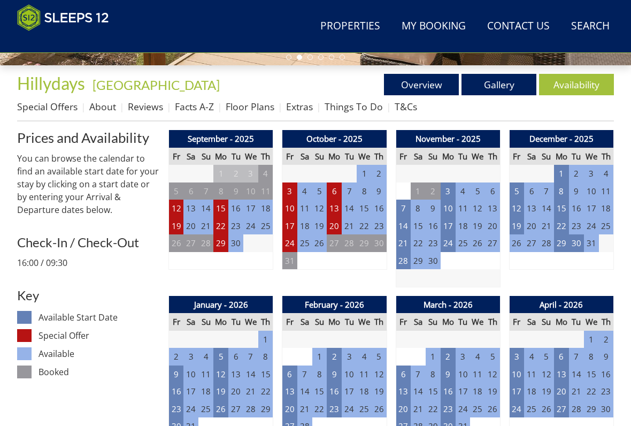
click at [290, 238] on td "24" at bounding box center [289, 243] width 15 height 18
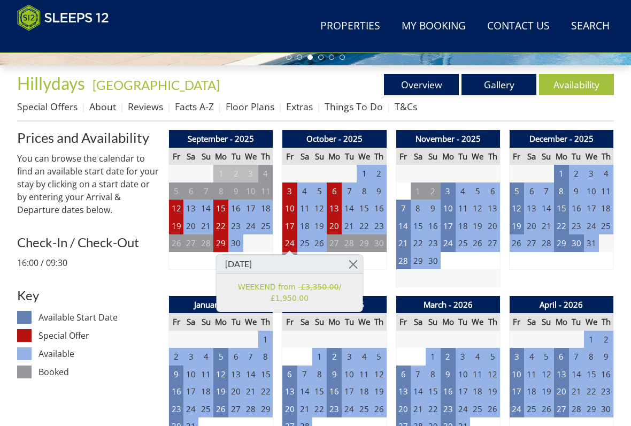
click at [357, 261] on link at bounding box center [353, 264] width 19 height 19
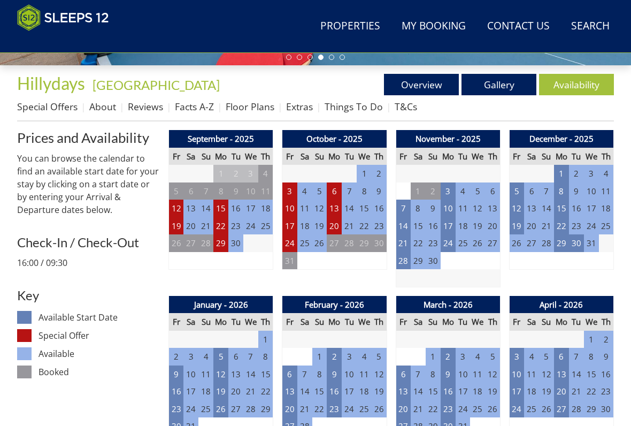
click at [333, 226] on td "20" at bounding box center [334, 226] width 15 height 18
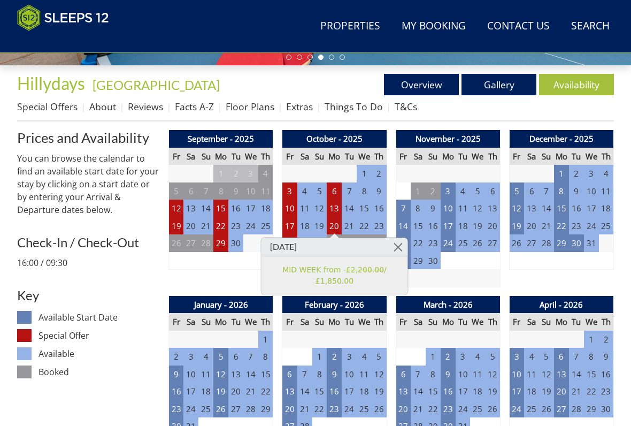
click at [405, 245] on link at bounding box center [398, 246] width 19 height 19
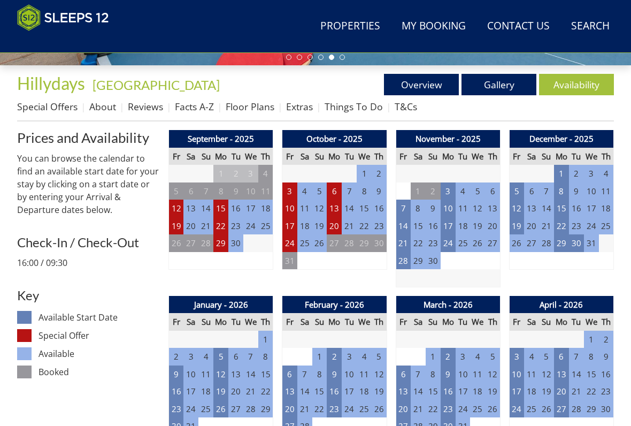
click at [290, 220] on td "17" at bounding box center [289, 226] width 15 height 18
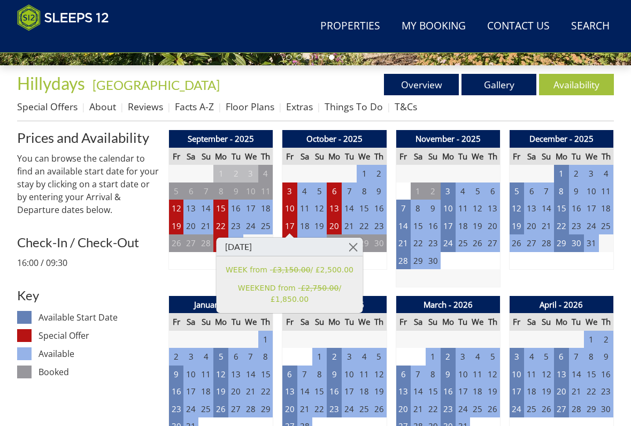
click at [355, 248] on link at bounding box center [353, 246] width 19 height 19
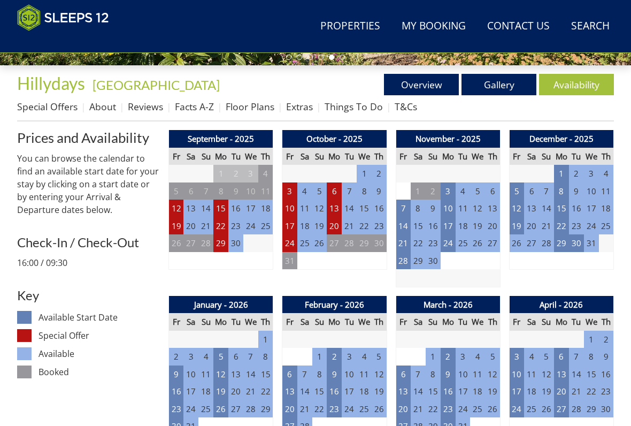
click at [284, 184] on td "3" at bounding box center [289, 191] width 15 height 18
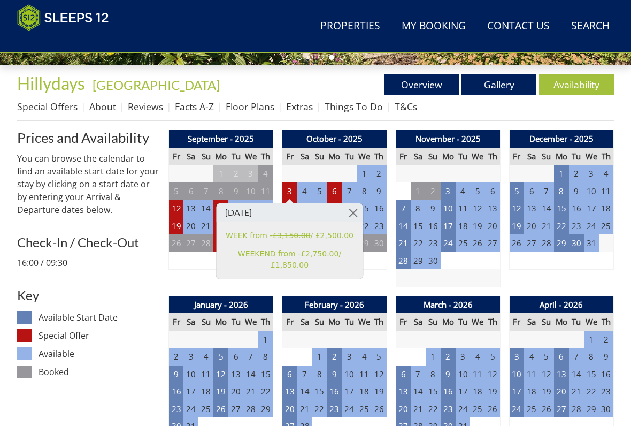
click at [356, 210] on link at bounding box center [353, 212] width 19 height 19
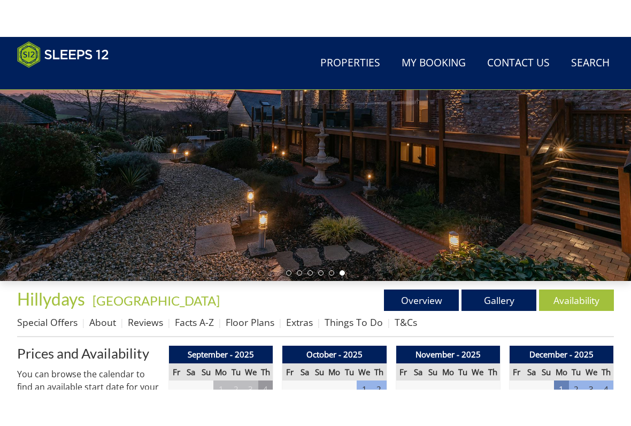
scroll to position [186, 0]
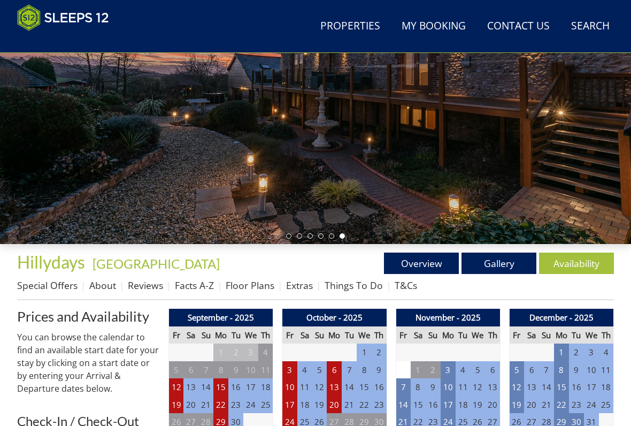
click at [71, 287] on link "Special Offers" at bounding box center [47, 285] width 60 height 13
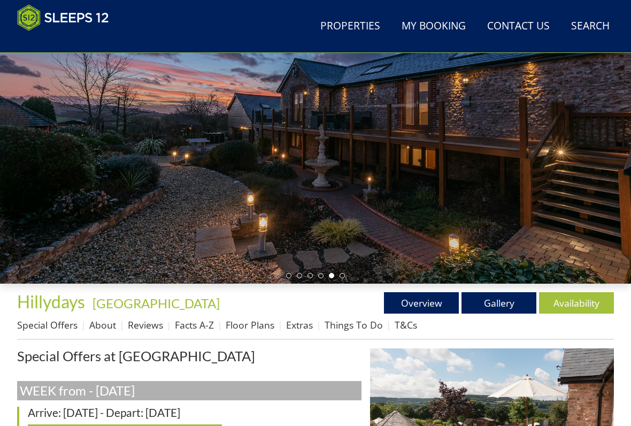
scroll to position [147, 0]
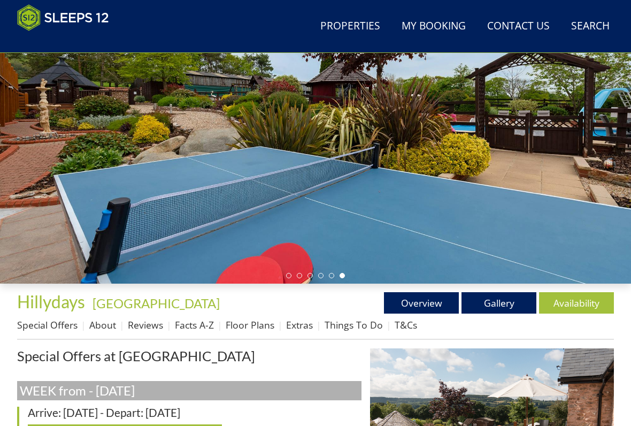
click at [583, 304] on link "Availability" at bounding box center [576, 302] width 75 height 21
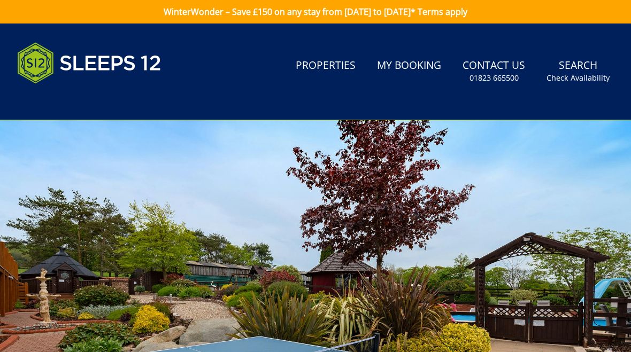
scroll to position [147, 0]
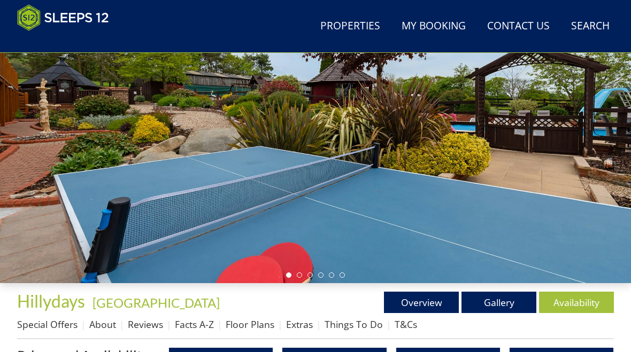
scroll to position [186, 0]
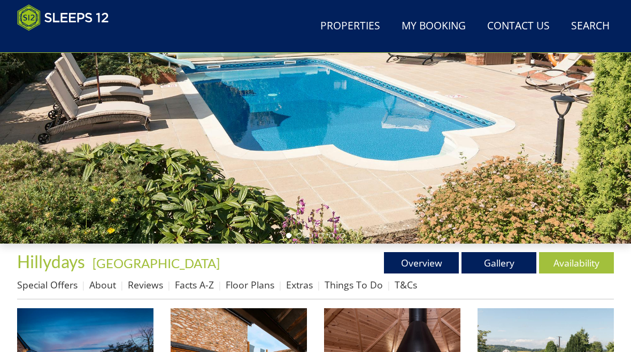
scroll to position [271, 0]
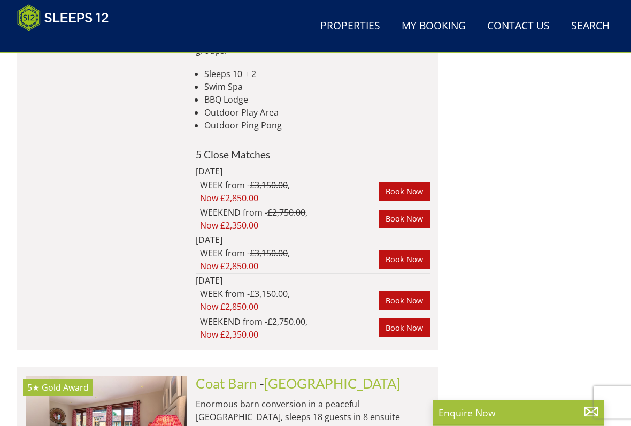
scroll to position [8033, 0]
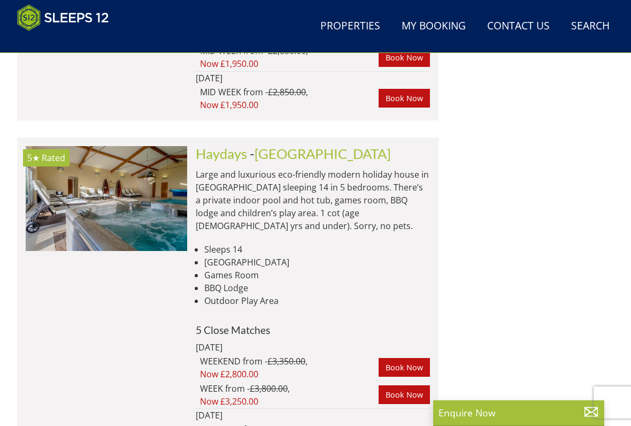
scroll to position [8635, 0]
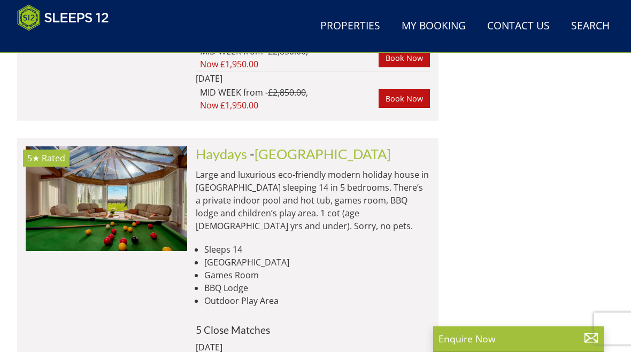
scroll to position [0, 2102]
